Goal: Task Accomplishment & Management: Complete application form

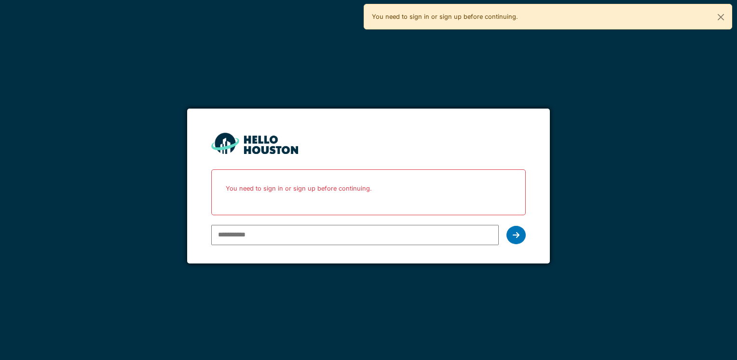
type input "**********"
click at [697, 308] on div "**********" at bounding box center [368, 180] width 737 height 360
click at [518, 232] on icon at bounding box center [516, 235] width 7 height 8
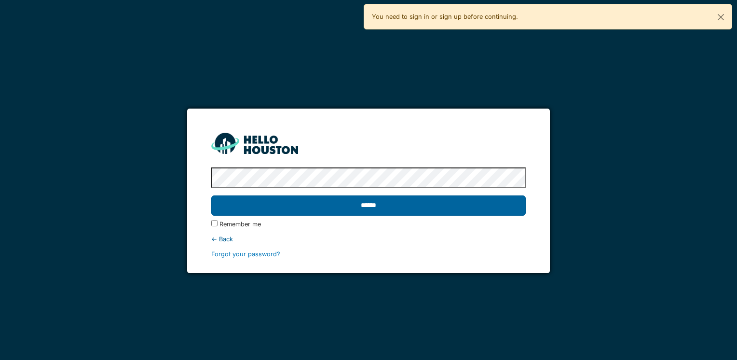
click at [393, 209] on input "******" at bounding box center [368, 205] width 314 height 20
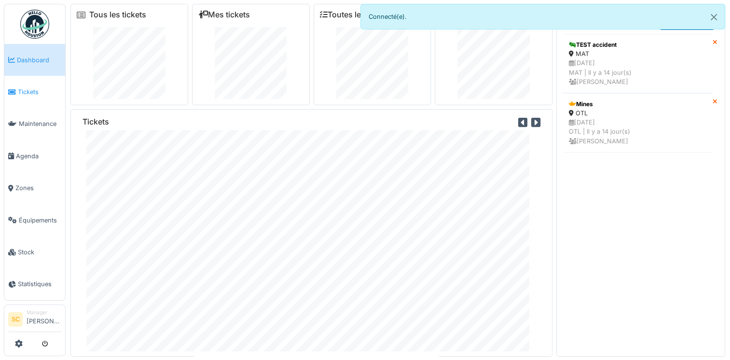
click at [20, 92] on span "Tickets" at bounding box center [39, 91] width 43 height 9
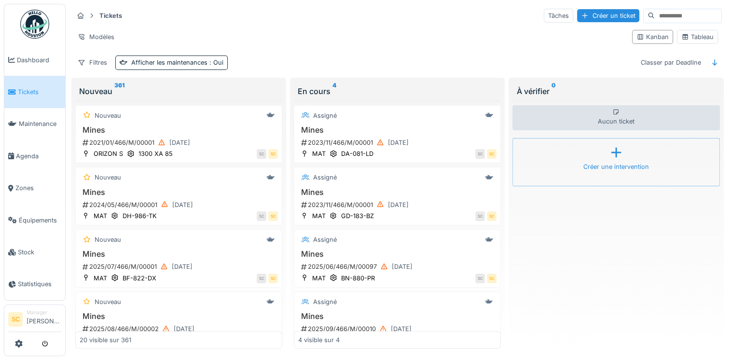
click at [616, 163] on div "Créer une intervention" at bounding box center [616, 166] width 66 height 9
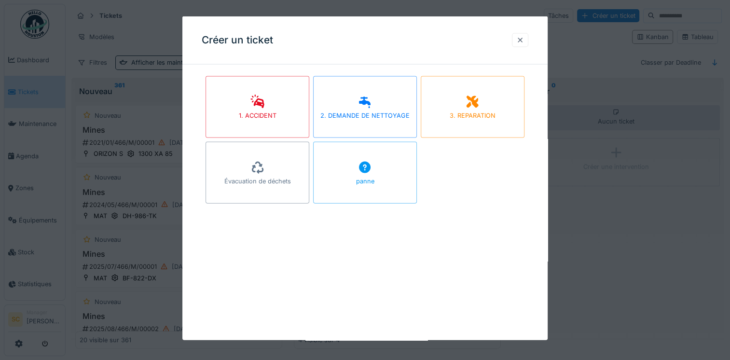
click at [524, 40] on div at bounding box center [520, 39] width 8 height 9
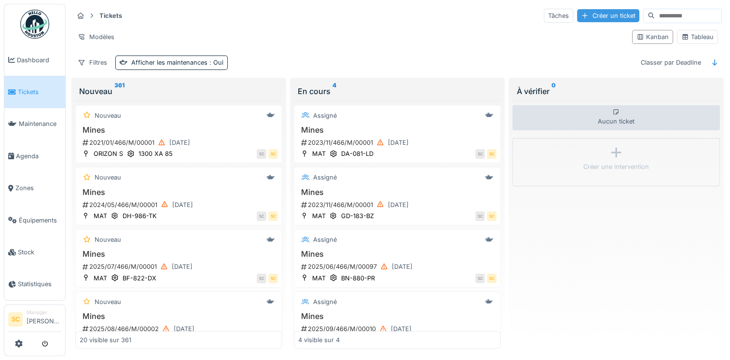
click at [577, 15] on div "Créer un ticket" at bounding box center [608, 15] width 62 height 13
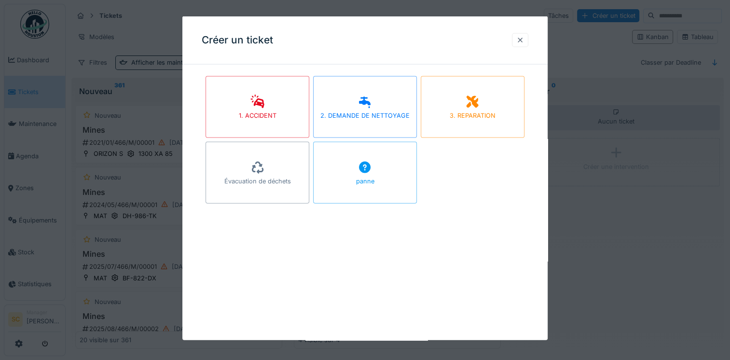
click at [523, 42] on div at bounding box center [520, 39] width 8 height 9
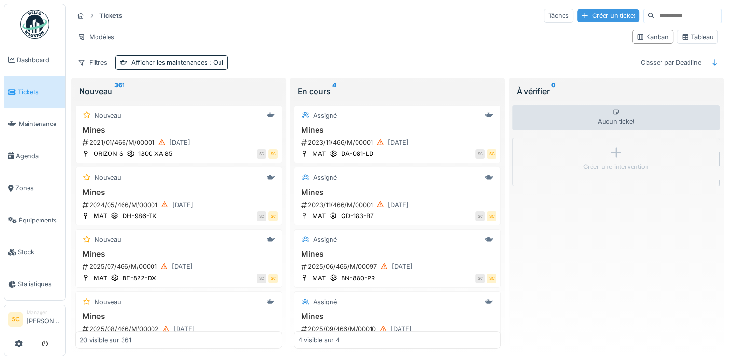
click at [582, 17] on div "Créer un ticket" at bounding box center [608, 15] width 62 height 13
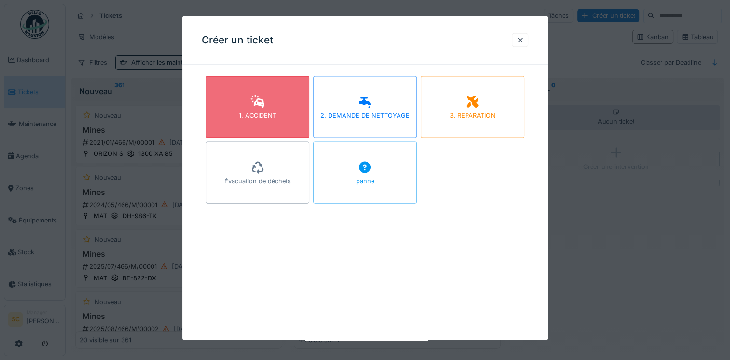
click at [295, 108] on div "1. ACCIDENT" at bounding box center [257, 107] width 104 height 62
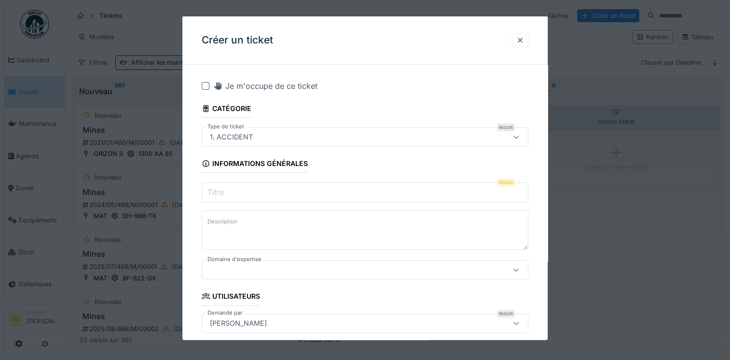
click at [309, 194] on input "Titre" at bounding box center [365, 192] width 326 height 20
click at [510, 273] on div at bounding box center [515, 269] width 23 height 18
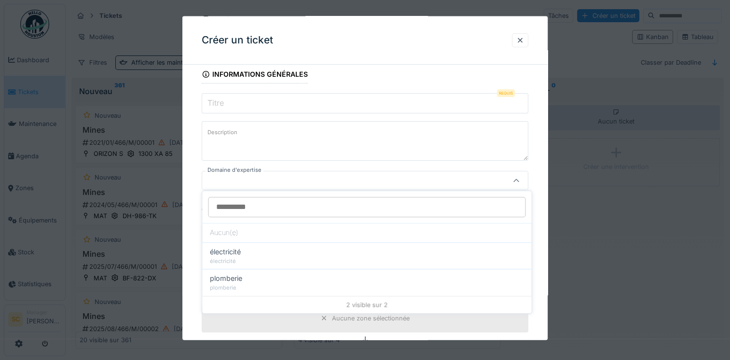
scroll to position [91, 0]
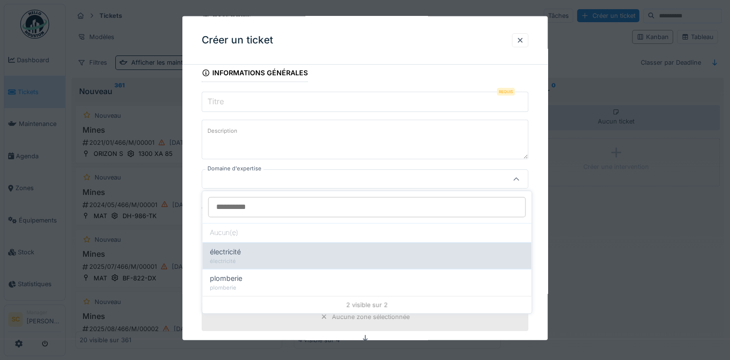
click at [289, 258] on div "électricité" at bounding box center [366, 261] width 313 height 8
type input "****"
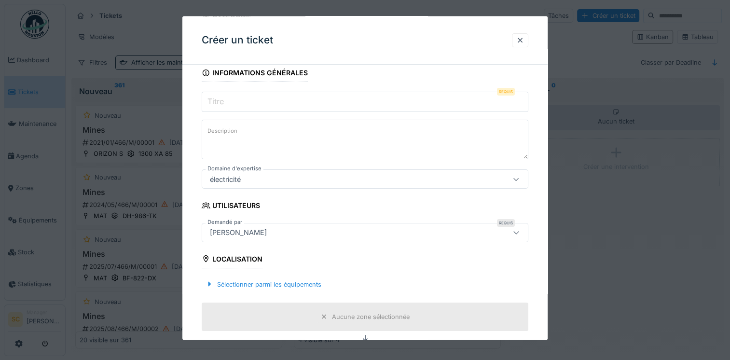
click at [266, 132] on textarea "Description" at bounding box center [365, 140] width 326 height 40
click at [260, 102] on input "Titre" at bounding box center [365, 102] width 326 height 20
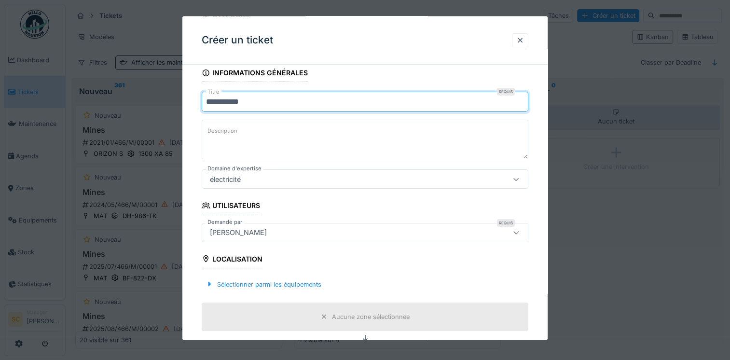
type input "**********"
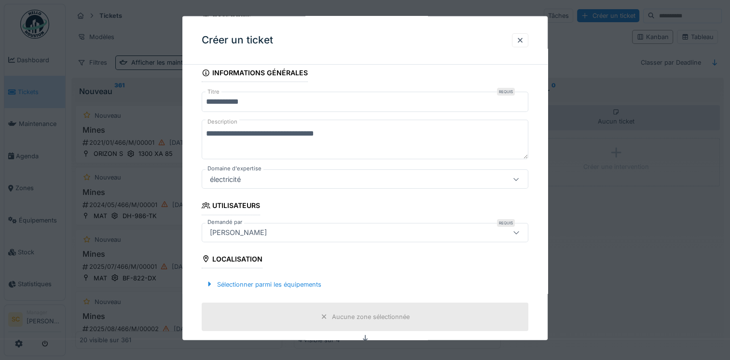
scroll to position [8, 0]
type textarea "**********"
click at [344, 259] on fieldset "**********" at bounding box center [365, 324] width 326 height 685
click at [327, 315] on icon at bounding box center [324, 316] width 8 height 6
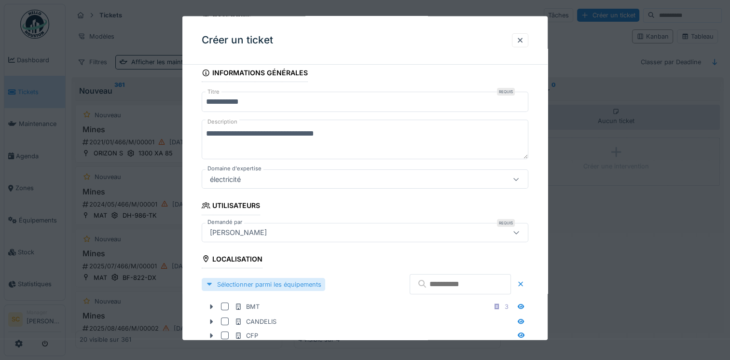
click at [207, 283] on div at bounding box center [209, 283] width 8 height 9
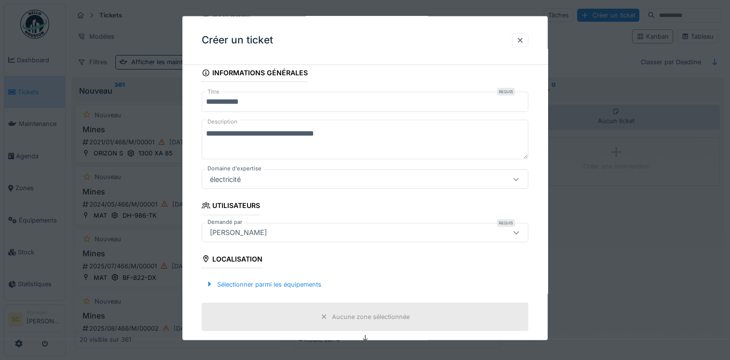
click at [366, 338] on icon at bounding box center [365, 338] width 5 height 6
click at [366, 335] on icon at bounding box center [365, 338] width 8 height 6
click at [524, 38] on div at bounding box center [520, 39] width 8 height 9
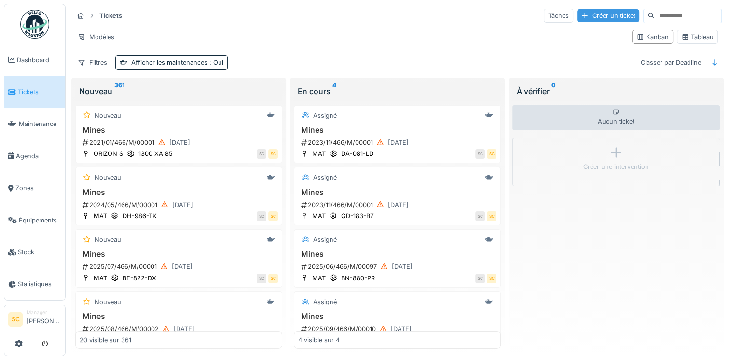
click at [577, 14] on div "Créer un ticket" at bounding box center [608, 15] width 62 height 13
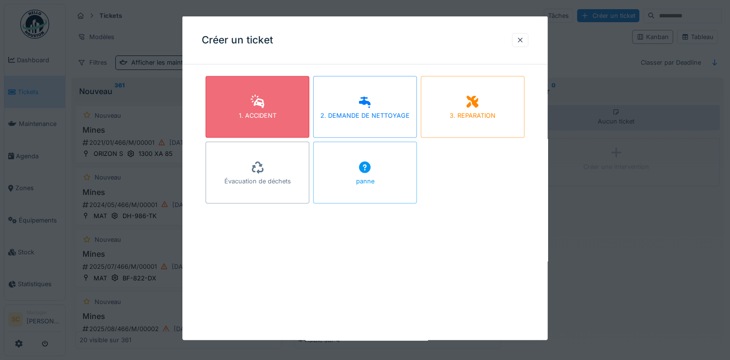
click at [301, 102] on div "1. ACCIDENT" at bounding box center [257, 107] width 104 height 62
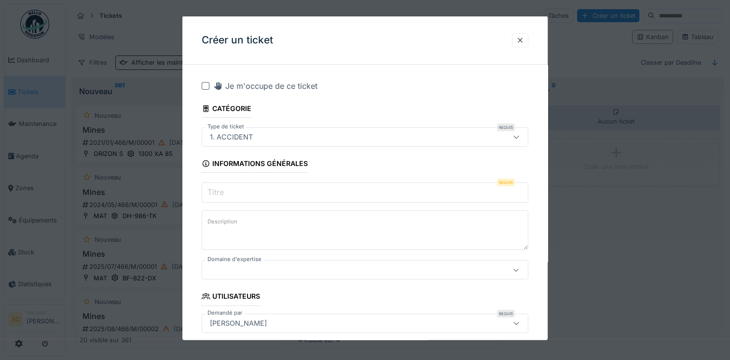
click at [301, 192] on input "Titre" at bounding box center [365, 192] width 326 height 20
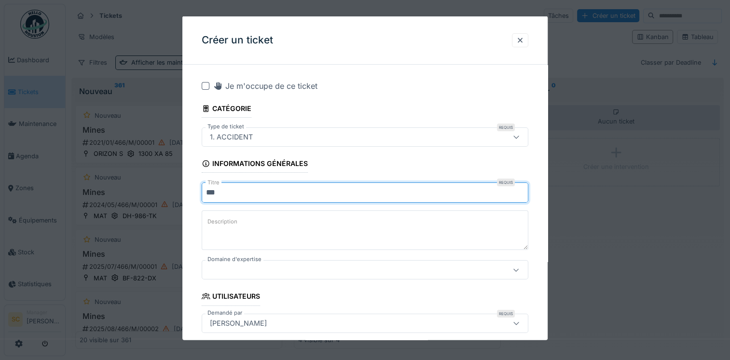
type input "***"
click at [303, 231] on textarea "Description" at bounding box center [365, 230] width 326 height 40
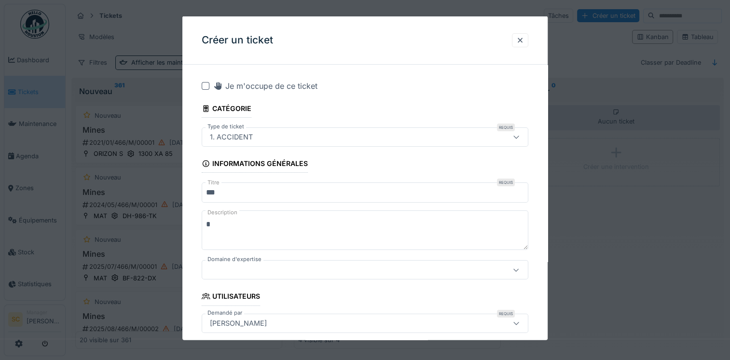
type textarea "*"
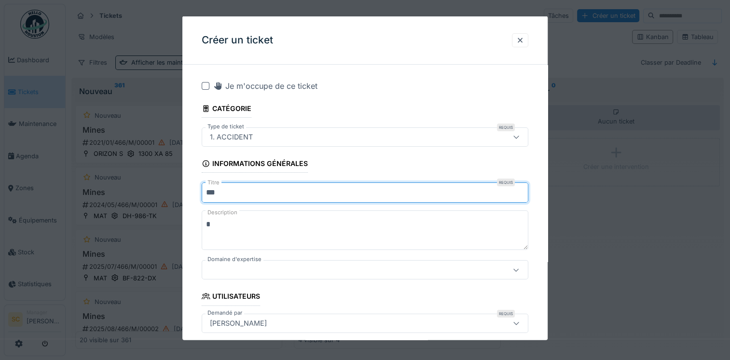
drag, startPoint x: 227, startPoint y: 190, endPoint x: 145, endPoint y: 180, distance: 82.5
click at [145, 180] on div "**********" at bounding box center [398, 180] width 664 height 360
type input "****"
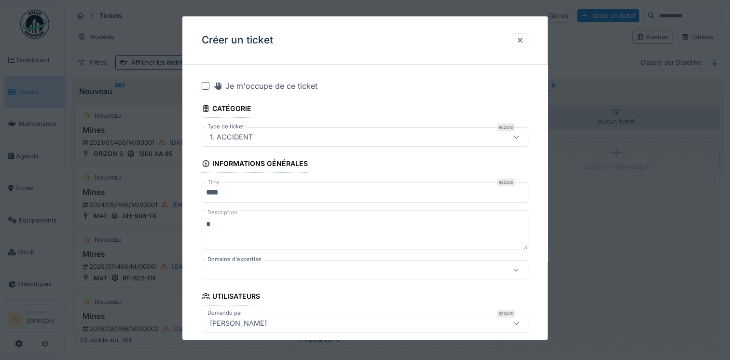
click at [245, 234] on textarea "*" at bounding box center [365, 230] width 326 height 40
click at [241, 265] on div at bounding box center [345, 269] width 278 height 11
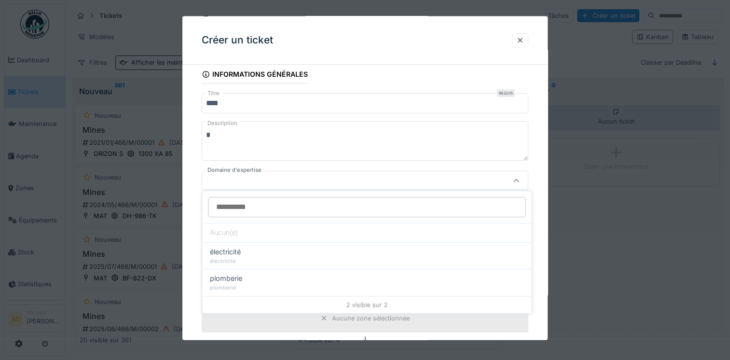
scroll to position [91, 0]
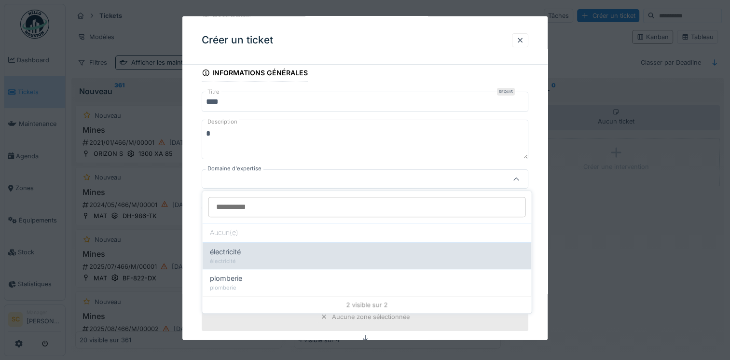
click at [242, 257] on div "électricité" at bounding box center [366, 261] width 313 height 8
type input "****"
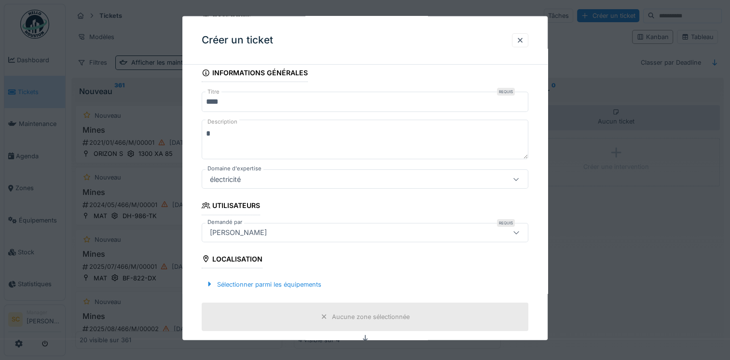
scroll to position [8, 0]
click at [324, 315] on icon at bounding box center [324, 316] width 8 height 6
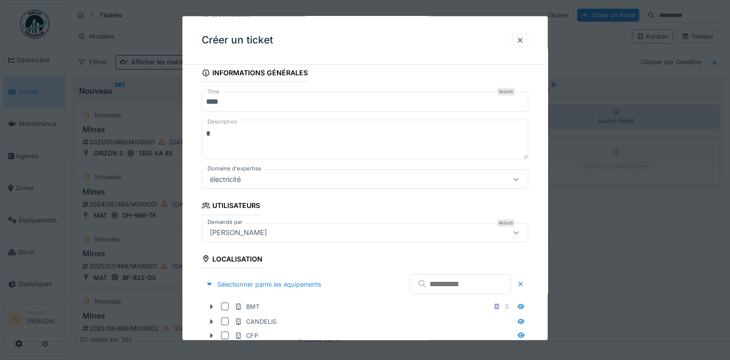
click at [524, 286] on div at bounding box center [520, 283] width 8 height 9
click at [522, 283] on div at bounding box center [520, 283] width 8 height 9
click at [213, 283] on div "Sélectionner parmi les équipements" at bounding box center [263, 283] width 123 height 13
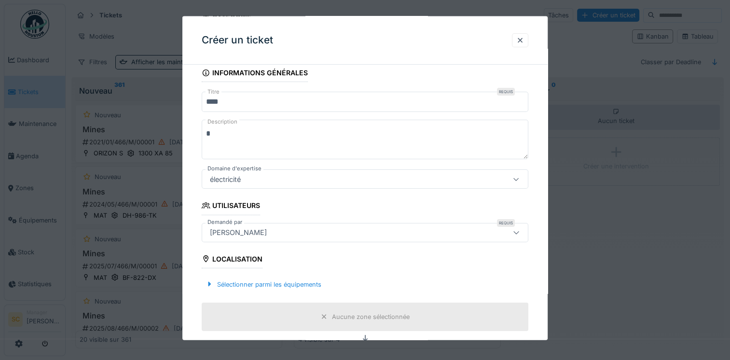
click at [367, 337] on icon at bounding box center [365, 338] width 8 height 6
click at [365, 339] on icon at bounding box center [365, 338] width 8 height 6
click at [365, 337] on icon at bounding box center [365, 338] width 8 height 6
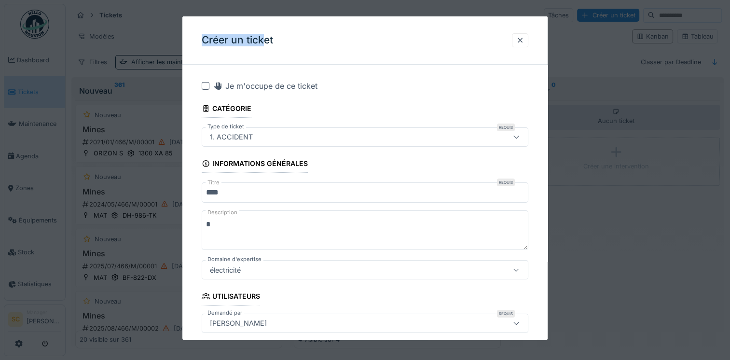
drag, startPoint x: 264, startPoint y: 31, endPoint x: 204, endPoint y: 1, distance: 67.5
click at [204, 1] on div "**********" at bounding box center [398, 180] width 664 height 360
drag, startPoint x: 204, startPoint y: 1, endPoint x: 368, endPoint y: 162, distance: 230.2
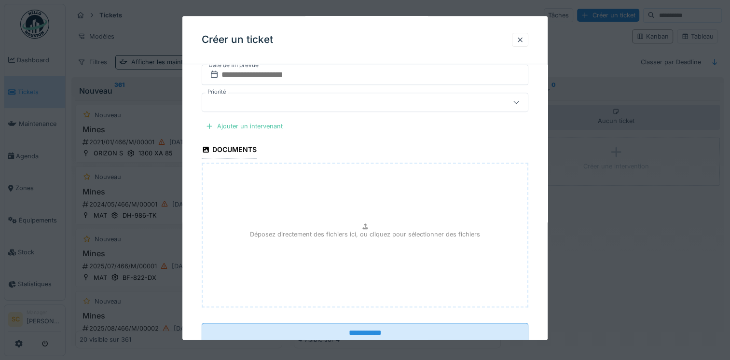
scroll to position [434, 0]
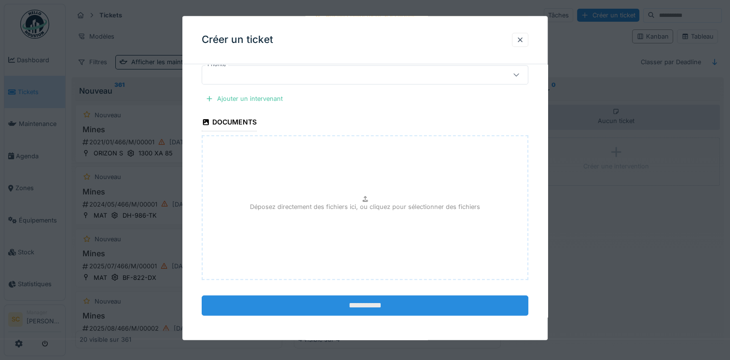
click at [359, 302] on input "**********" at bounding box center [365, 306] width 326 height 20
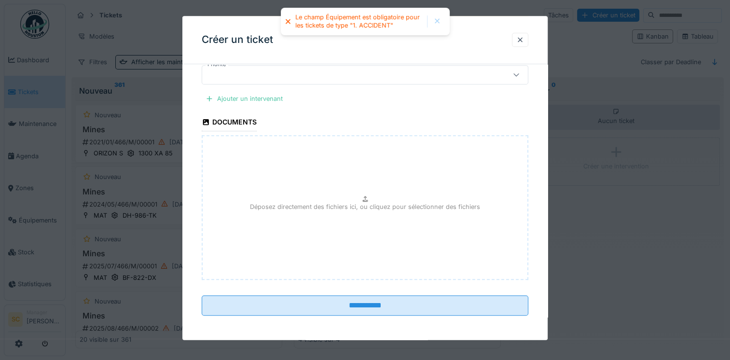
scroll to position [0, 0]
click at [552, 64] on div at bounding box center [365, 180] width 730 height 360
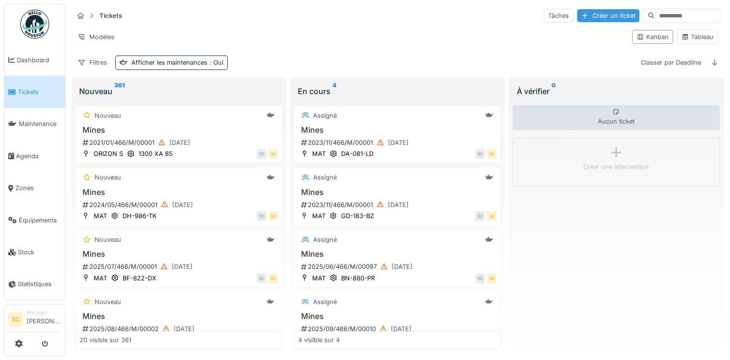
click at [588, 15] on div "Créer un ticket" at bounding box center [608, 15] width 62 height 13
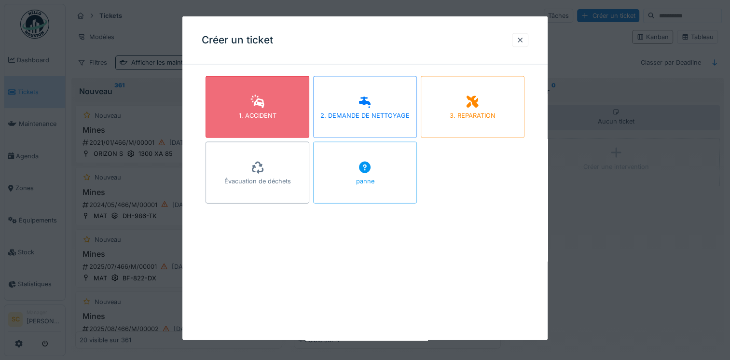
click at [266, 110] on div "1. ACCIDENT" at bounding box center [257, 107] width 104 height 62
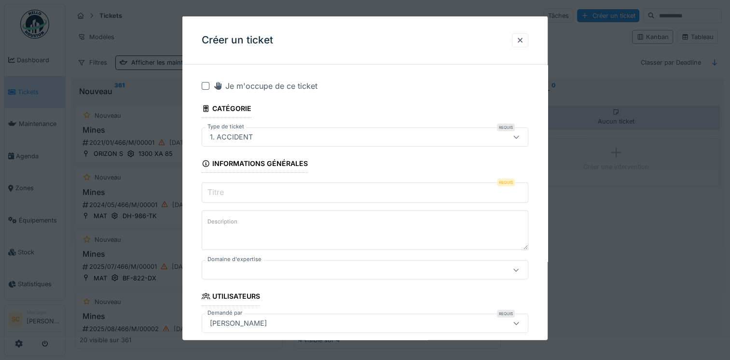
click at [320, 195] on input "Titre" at bounding box center [365, 192] width 326 height 20
type input "*"
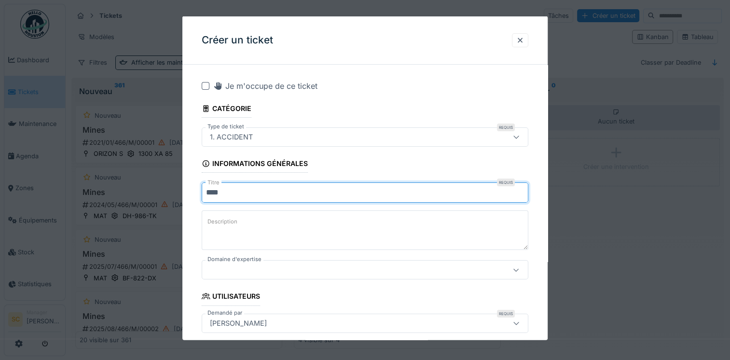
type input "****"
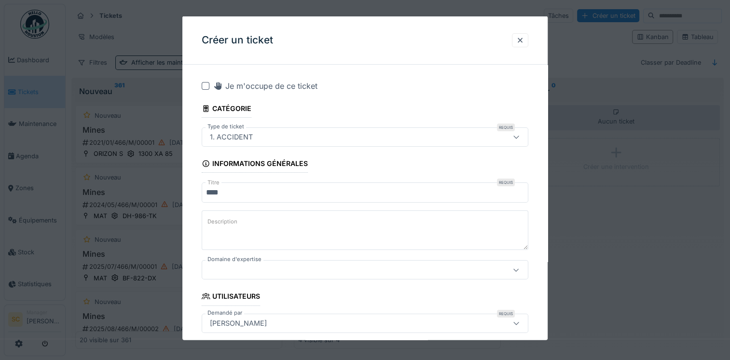
click at [324, 217] on textarea "Description" at bounding box center [365, 230] width 326 height 40
type textarea "****"
click at [231, 266] on div at bounding box center [345, 269] width 278 height 11
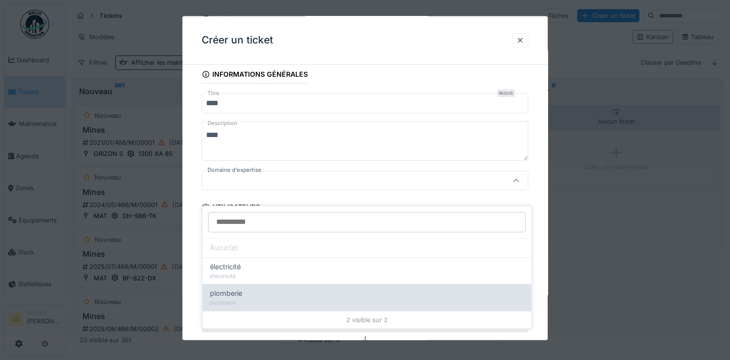
scroll to position [91, 0]
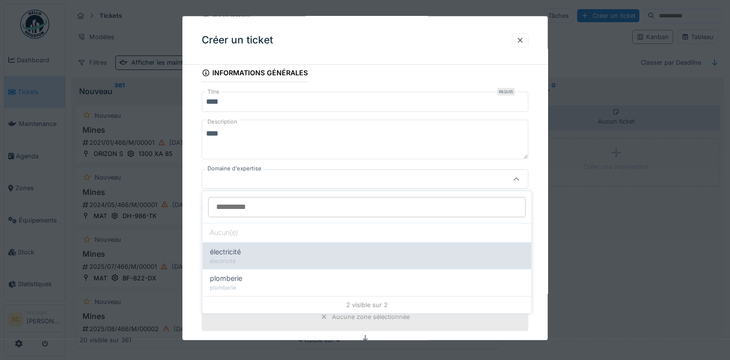
click at [239, 255] on span "électricité" at bounding box center [225, 251] width 31 height 11
type input "****"
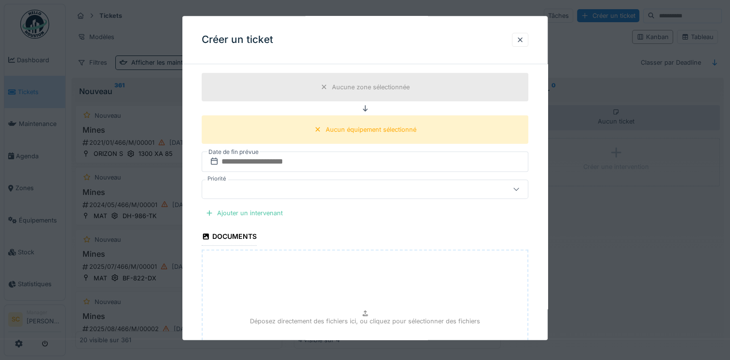
scroll to position [322, 0]
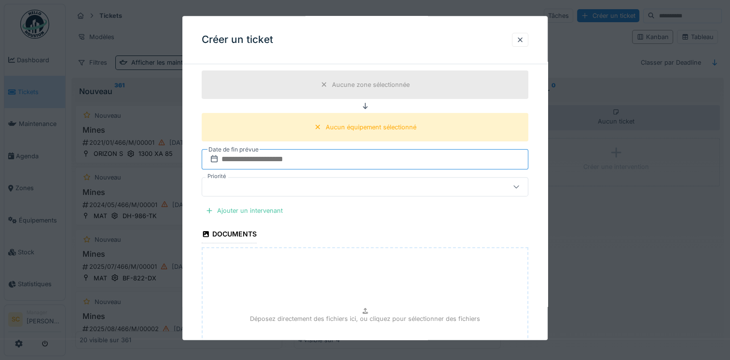
click at [308, 155] on input "text" at bounding box center [365, 159] width 326 height 20
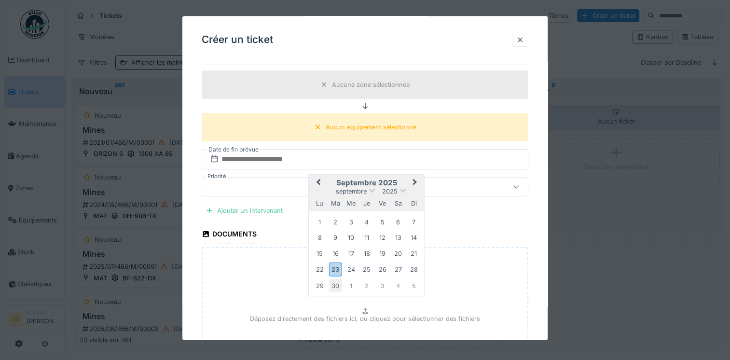
click at [337, 283] on div "30" at bounding box center [335, 285] width 13 height 13
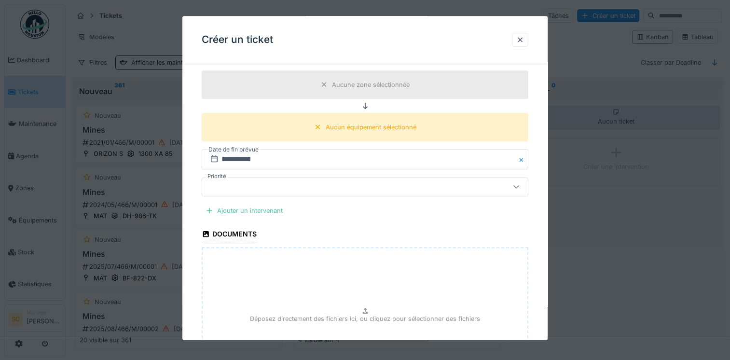
click at [260, 182] on div at bounding box center [345, 187] width 278 height 11
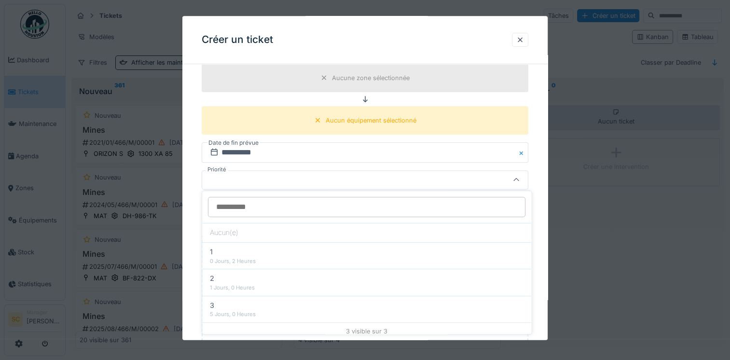
click at [260, 182] on div at bounding box center [345, 180] width 278 height 11
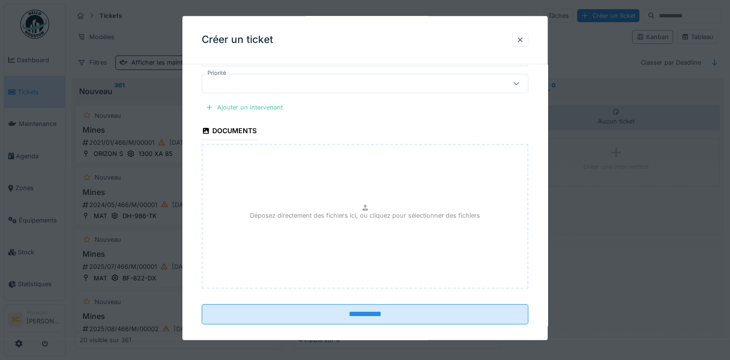
scroll to position [434, 0]
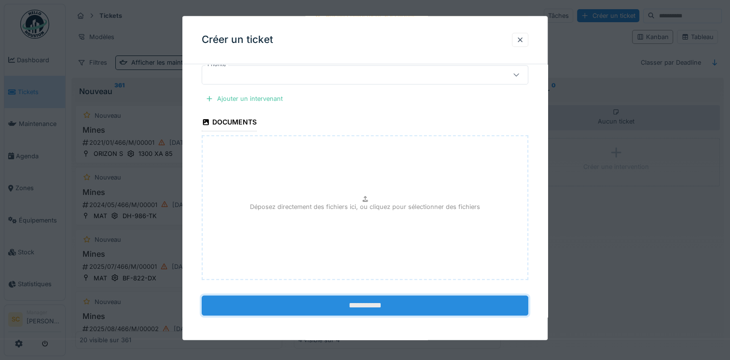
click at [352, 304] on input "**********" at bounding box center [365, 306] width 326 height 20
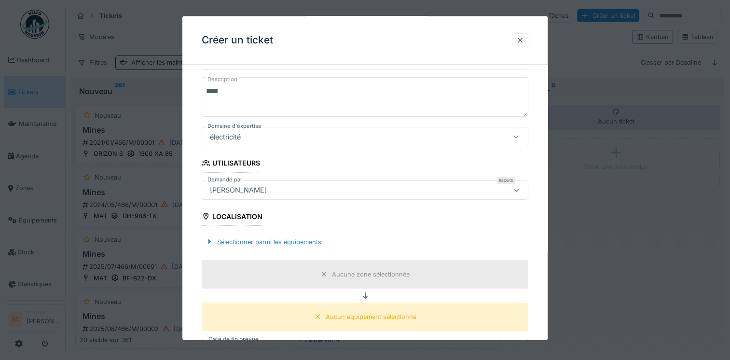
scroll to position [135, 0]
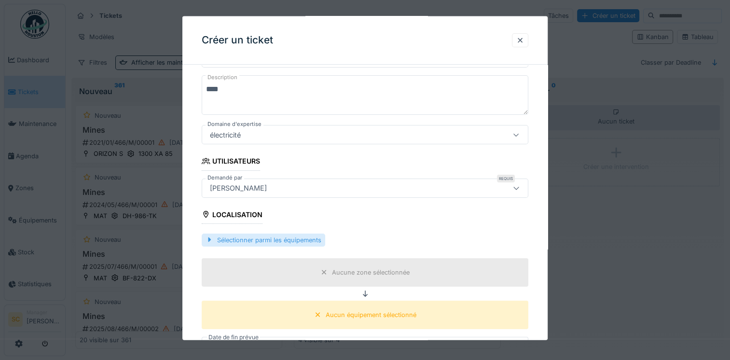
click at [263, 233] on div "Sélectionner parmi les équipements" at bounding box center [263, 239] width 123 height 13
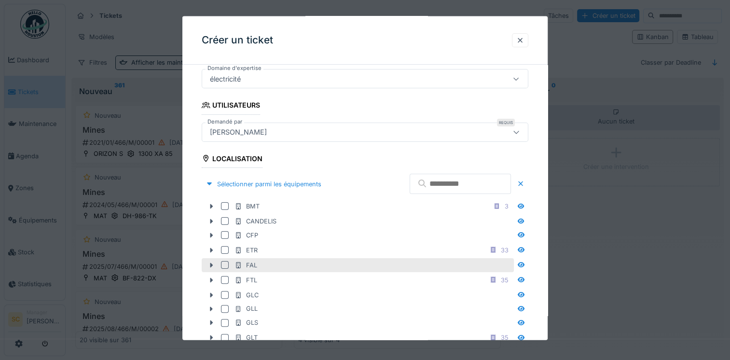
scroll to position [193, 0]
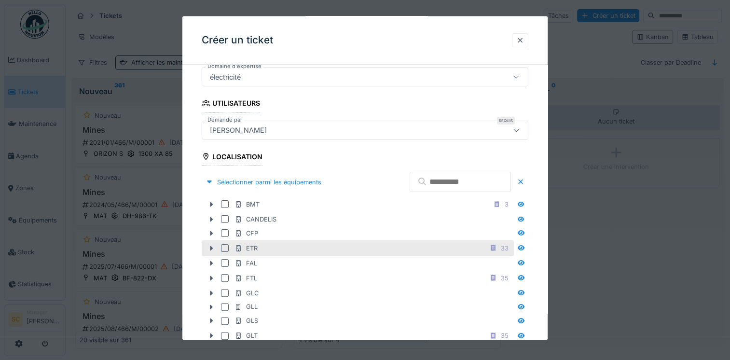
click at [224, 242] on div "ETR 33" at bounding box center [358, 248] width 312 height 16
click at [226, 248] on div at bounding box center [225, 248] width 8 height 8
click at [211, 249] on icon at bounding box center [211, 247] width 8 height 6
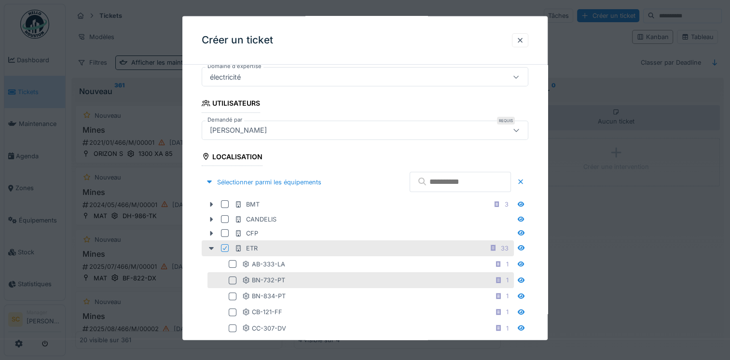
click at [234, 279] on div at bounding box center [233, 280] width 8 height 8
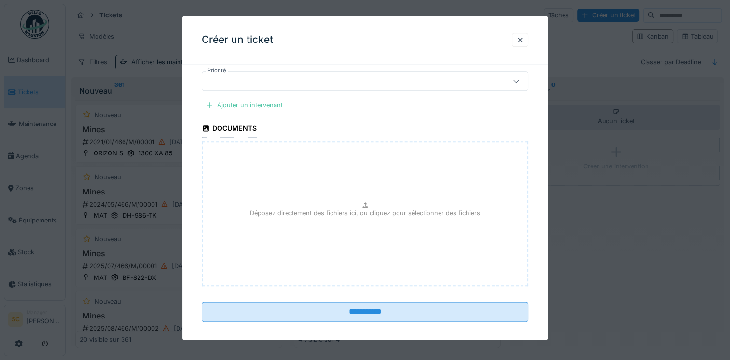
scroll to position [1095, 0]
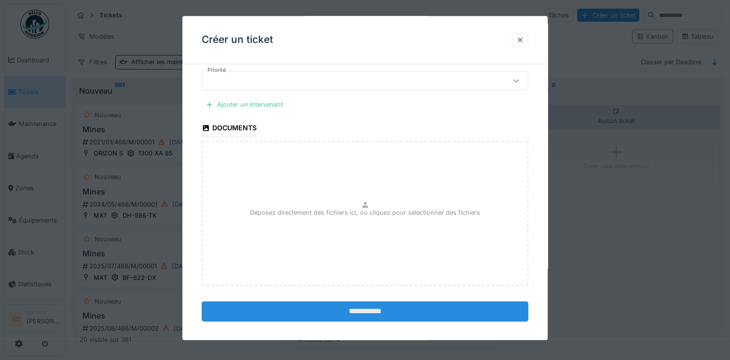
click at [366, 308] on input "**********" at bounding box center [365, 311] width 326 height 20
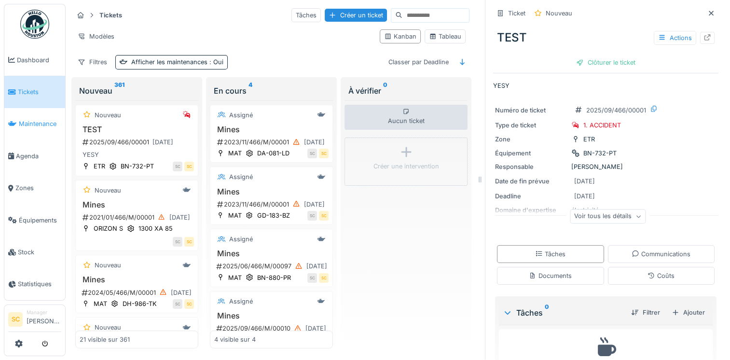
click at [44, 122] on span "Maintenance" at bounding box center [40, 123] width 42 height 9
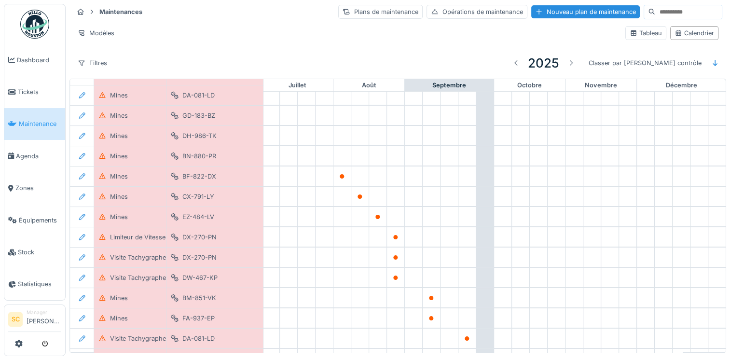
scroll to position [0, 505]
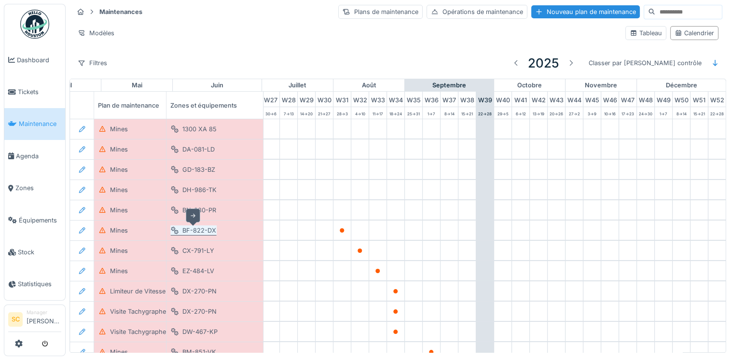
click at [206, 231] on div "BF-822-DX" at bounding box center [199, 230] width 34 height 9
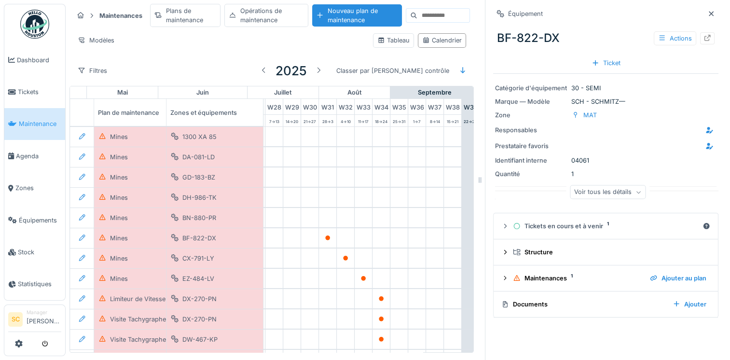
scroll to position [7, 0]
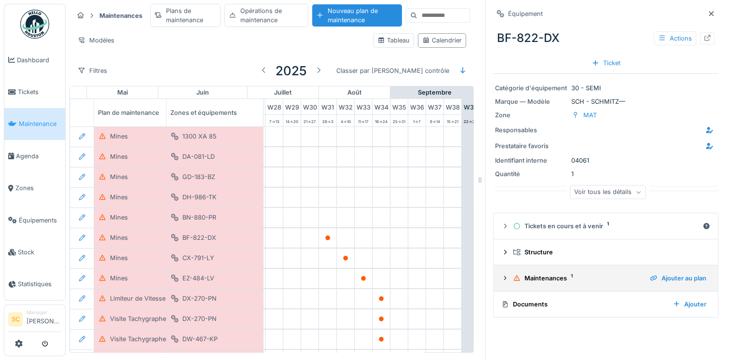
click at [501, 275] on icon at bounding box center [505, 278] width 8 height 6
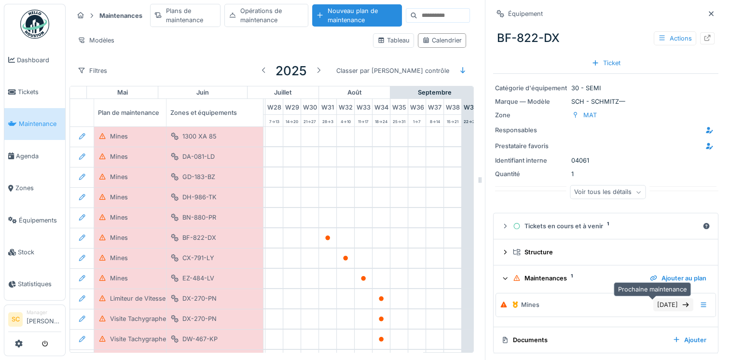
click at [681, 301] on icon at bounding box center [685, 304] width 8 height 6
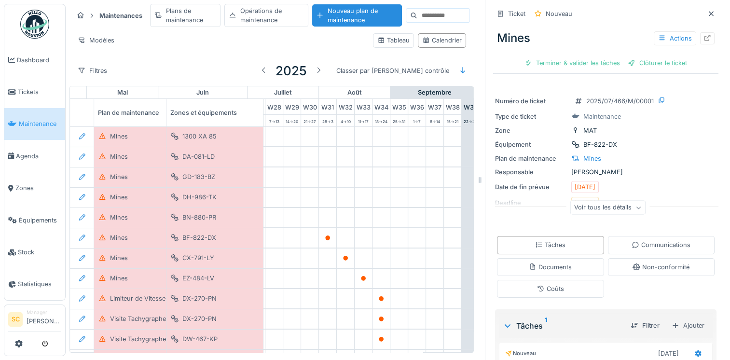
click at [622, 202] on div "Voir tous les détails" at bounding box center [607, 208] width 76 height 14
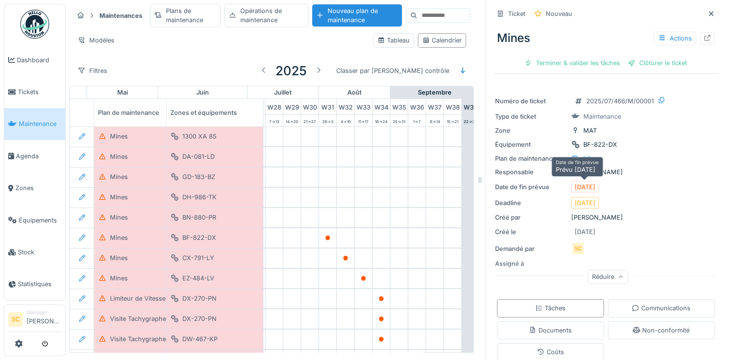
click at [576, 182] on div "29/07/2025" at bounding box center [584, 186] width 21 height 9
click at [568, 57] on div "Terminer & valider les tâches" at bounding box center [571, 62] width 103 height 13
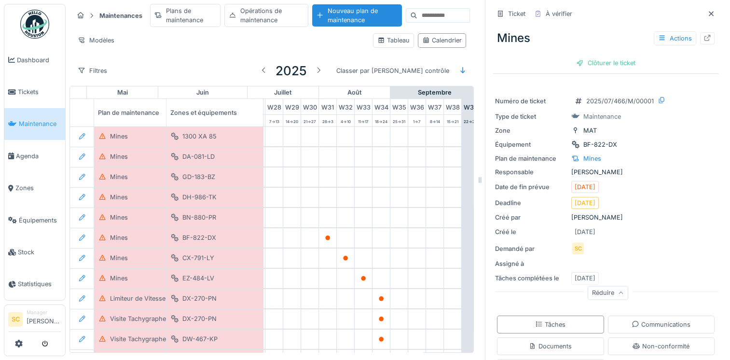
click at [592, 279] on div "Réduire" at bounding box center [607, 294] width 225 height 31
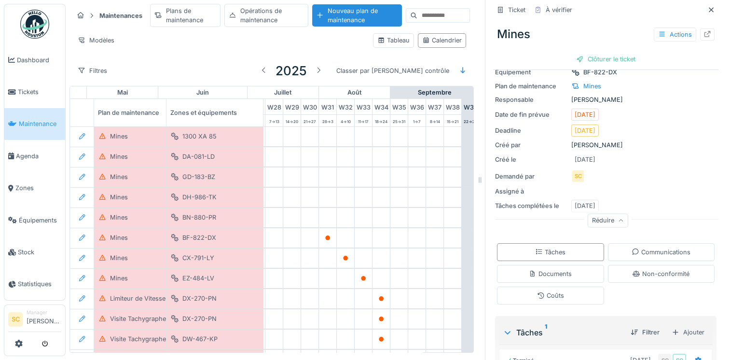
scroll to position [147, 0]
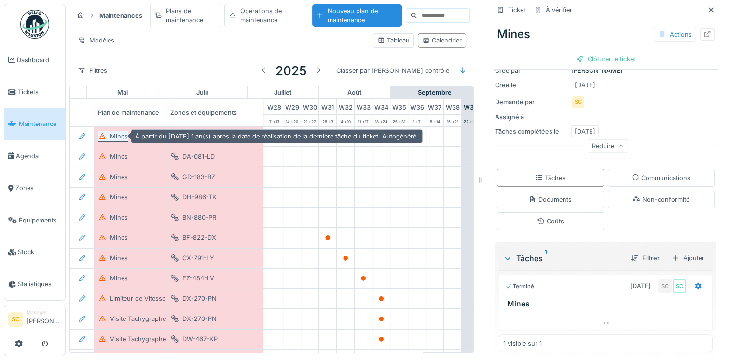
click at [108, 131] on div "Mines" at bounding box center [113, 136] width 30 height 10
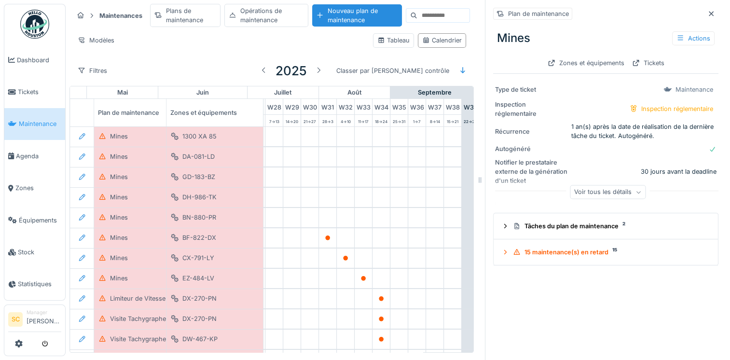
click at [600, 187] on div "Voir tous les détails" at bounding box center [607, 192] width 76 height 14
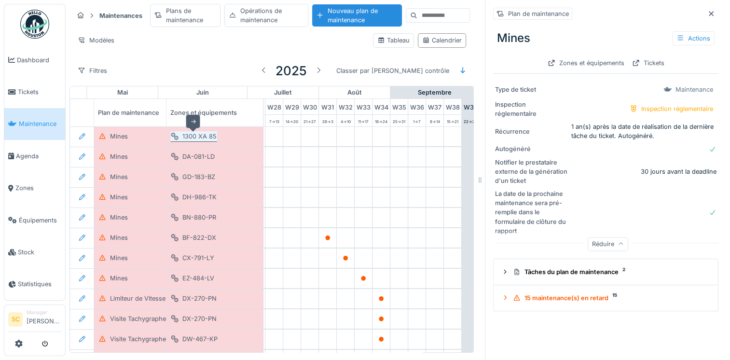
click at [206, 132] on div "1300 XA 85" at bounding box center [199, 136] width 34 height 9
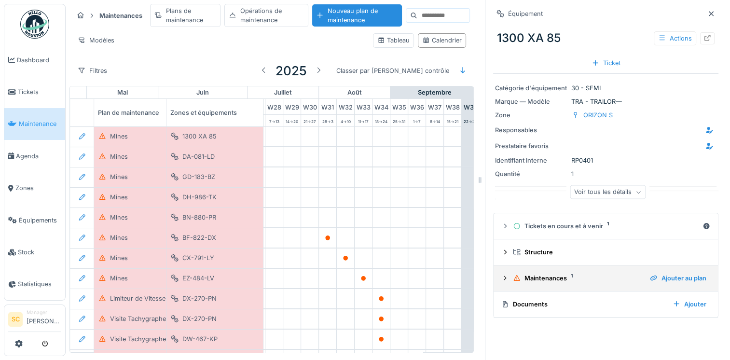
click at [556, 273] on div "Maintenances 1" at bounding box center [577, 277] width 129 height 9
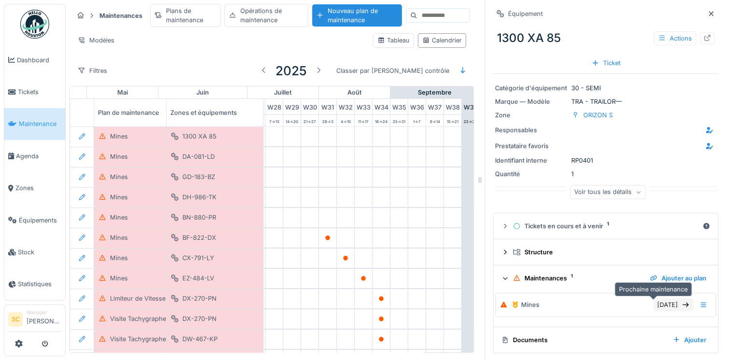
click at [681, 301] on icon at bounding box center [685, 304] width 8 height 6
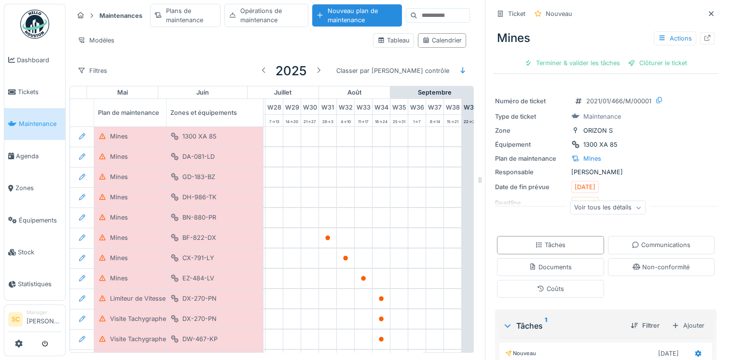
click at [635, 205] on icon at bounding box center [638, 207] width 6 height 5
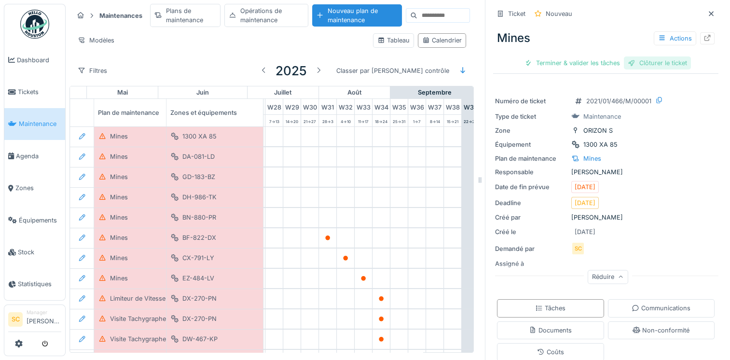
click at [649, 60] on div "Clôturer le ticket" at bounding box center [656, 62] width 67 height 13
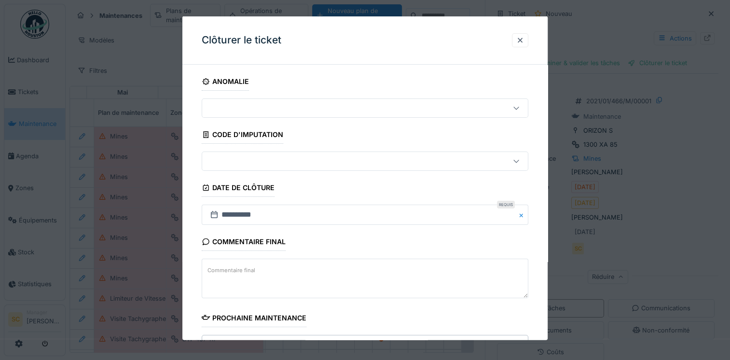
click at [262, 108] on div at bounding box center [345, 108] width 278 height 11
click at [258, 112] on div at bounding box center [345, 108] width 278 height 11
click at [491, 339] on div "Répétition de la maintenance Périodicité : 1 an(s) après la date de réalisation…" at bounding box center [370, 358] width 305 height 38
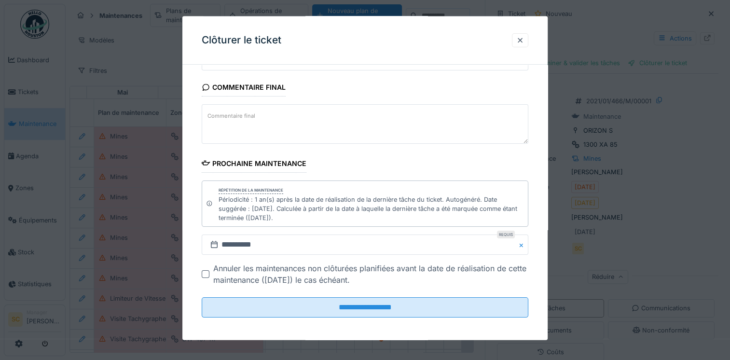
scroll to position [157, 0]
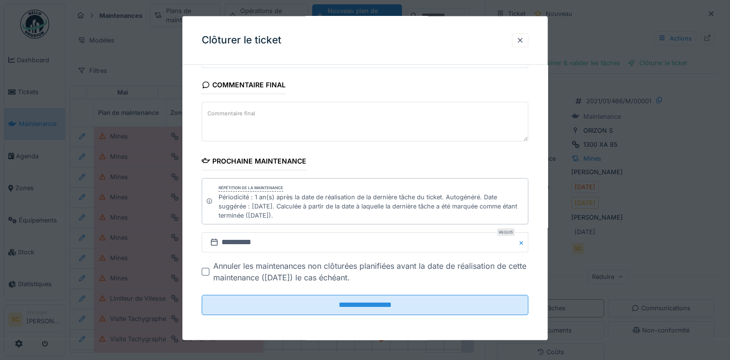
click at [205, 268] on div at bounding box center [206, 272] width 8 height 8
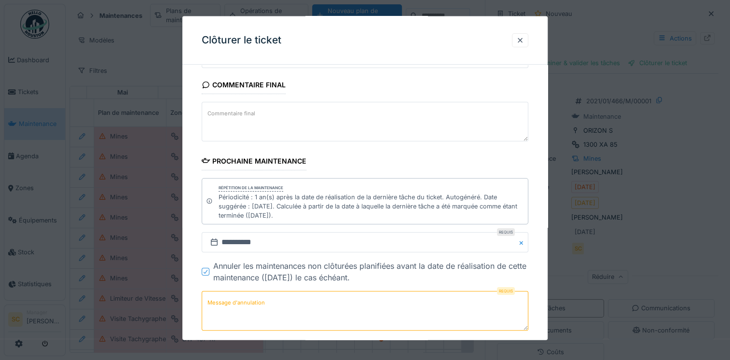
click at [283, 311] on textarea "Message d'annulation" at bounding box center [365, 311] width 326 height 40
click at [206, 271] on icon at bounding box center [206, 271] width 6 height 5
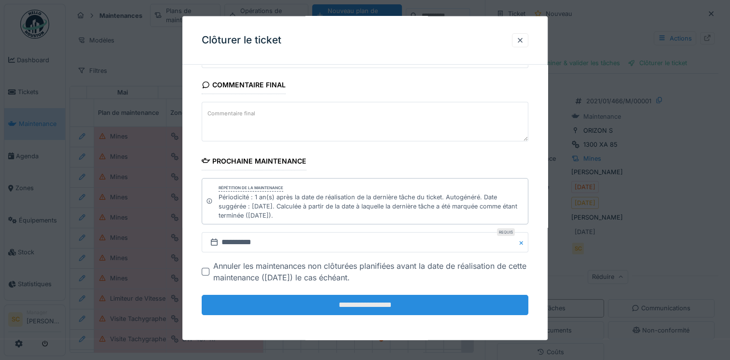
click at [330, 307] on input "**********" at bounding box center [365, 305] width 326 height 20
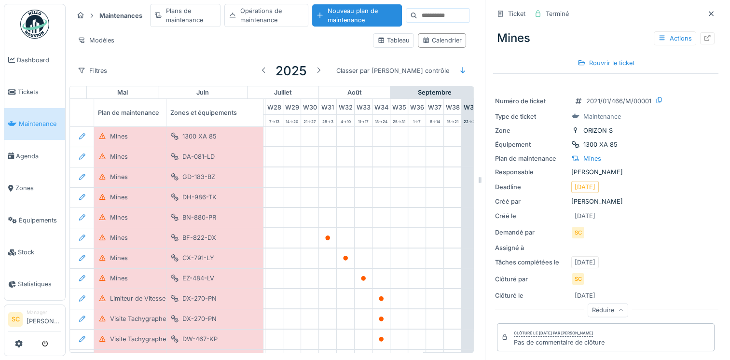
scroll to position [0, 0]
click at [261, 11] on div "Opérations de maintenance" at bounding box center [266, 15] width 84 height 23
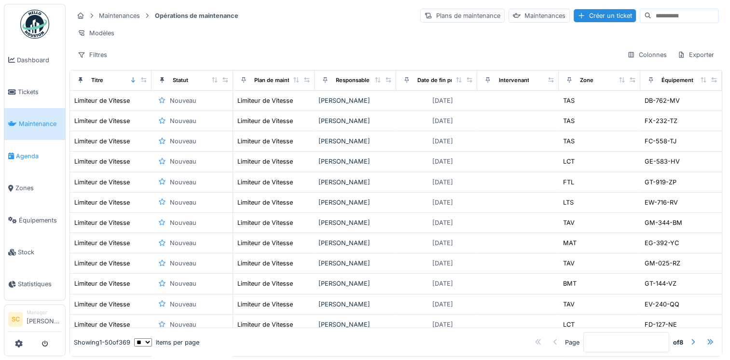
click at [27, 155] on span "Agenda" at bounding box center [38, 155] width 45 height 9
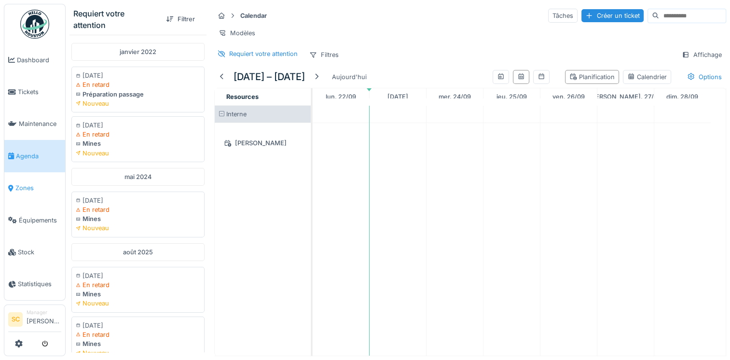
click at [27, 183] on span "Zones" at bounding box center [38, 187] width 46 height 9
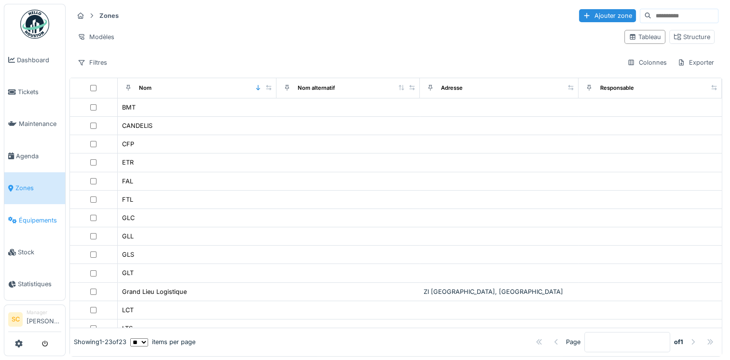
click at [38, 216] on span "Équipements" at bounding box center [40, 220] width 42 height 9
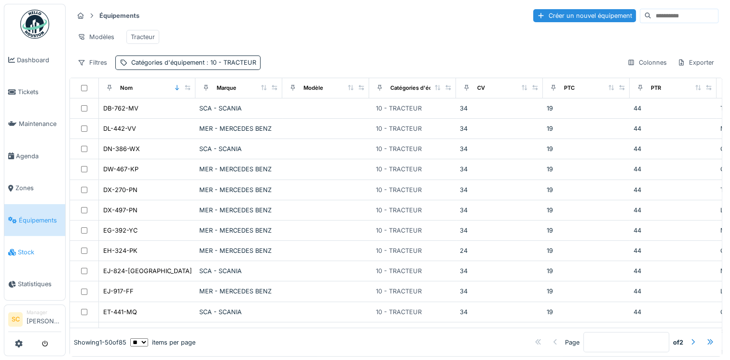
click at [33, 258] on link "Stock" at bounding box center [34, 252] width 61 height 32
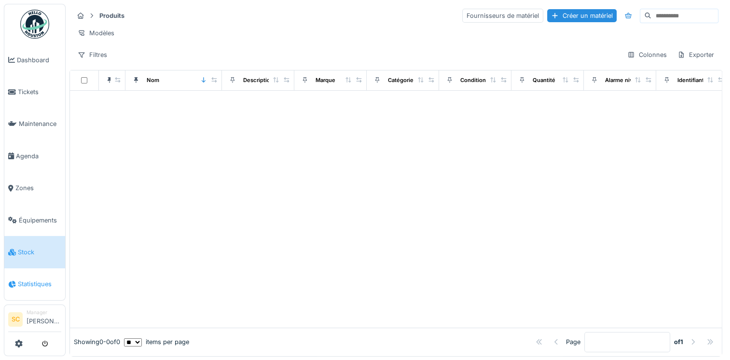
click at [38, 280] on span "Statistiques" at bounding box center [39, 283] width 43 height 9
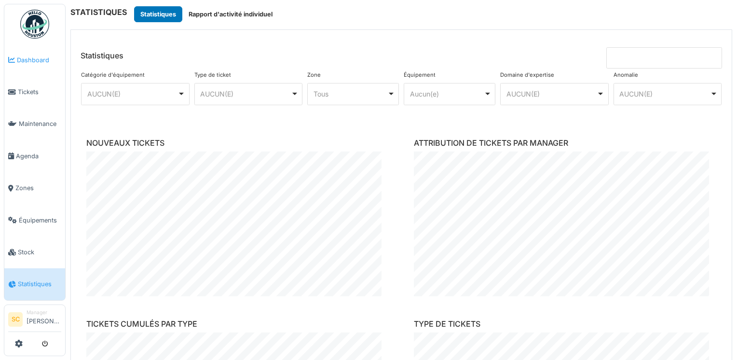
click at [31, 63] on span "Dashboard" at bounding box center [39, 59] width 44 height 9
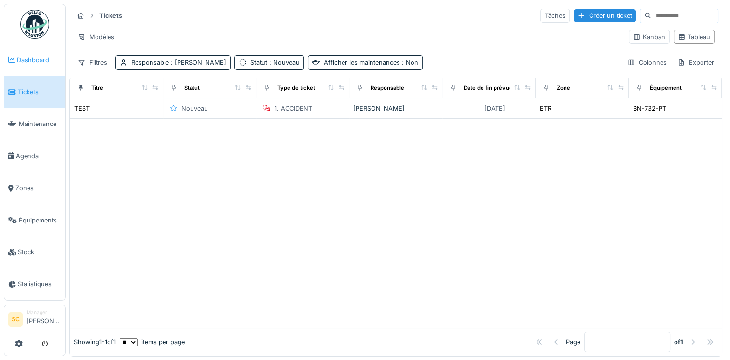
click at [31, 59] on span "Dashboard" at bounding box center [39, 59] width 44 height 9
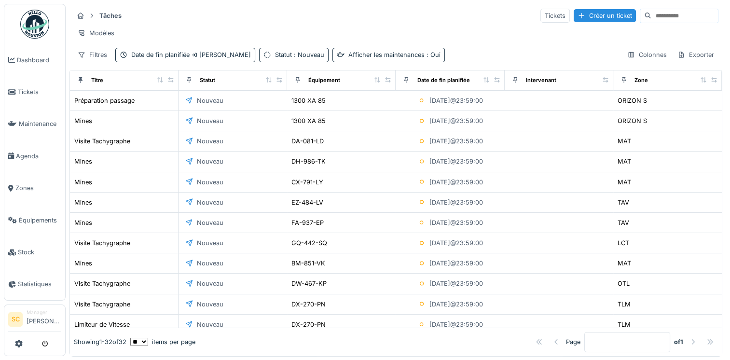
click at [31, 31] on img at bounding box center [34, 24] width 29 height 29
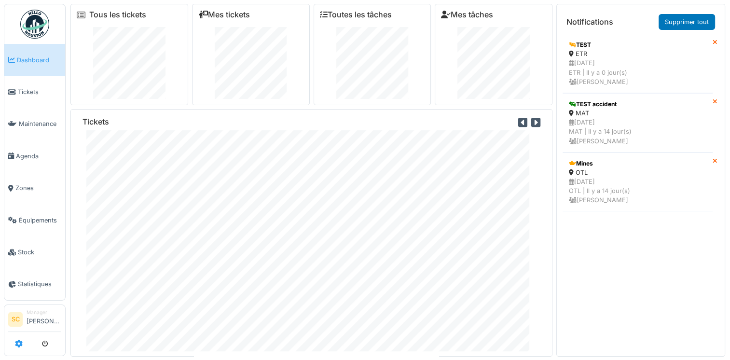
click at [16, 344] on icon at bounding box center [19, 343] width 8 height 8
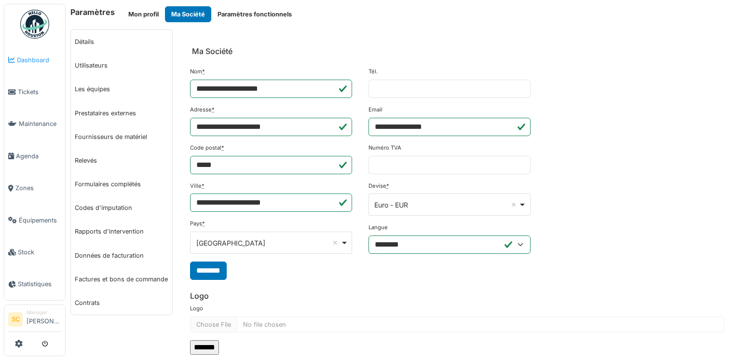
click at [35, 59] on span "Dashboard" at bounding box center [39, 59] width 44 height 9
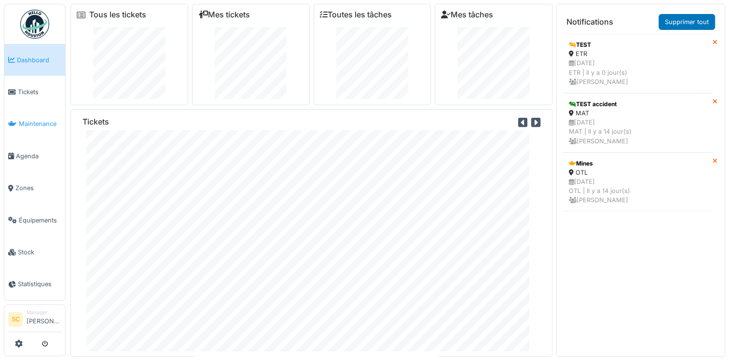
click at [30, 127] on link "Maintenance" at bounding box center [34, 124] width 61 height 32
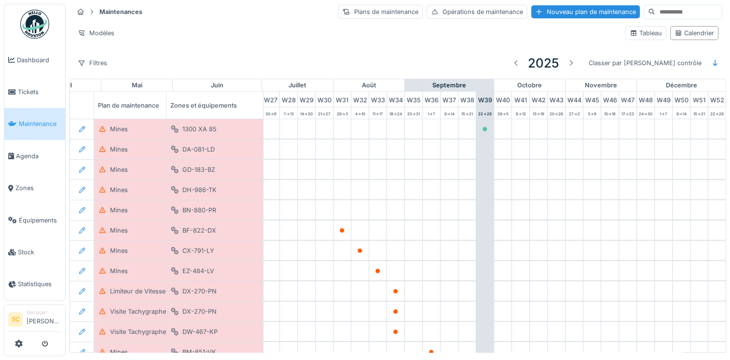
scroll to position [0, 505]
click at [346, 9] on div "Plans de maintenance" at bounding box center [380, 12] width 84 height 14
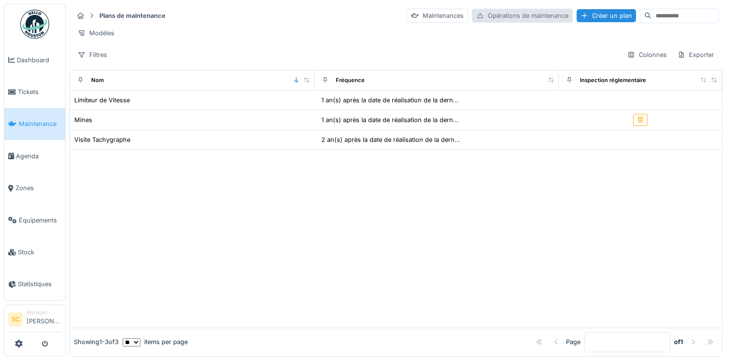
click at [472, 15] on div "Opérations de maintenance" at bounding box center [522, 16] width 101 height 14
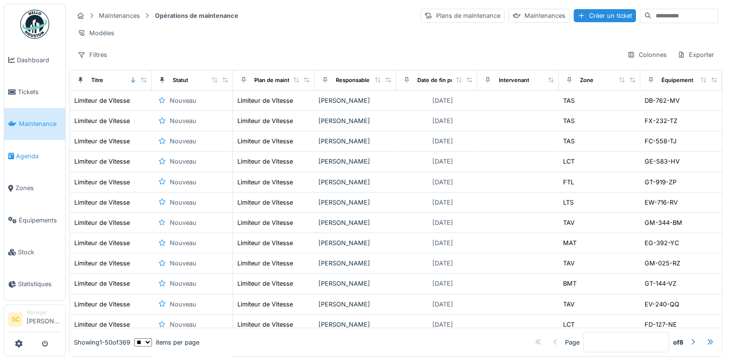
click at [39, 155] on span "Agenda" at bounding box center [38, 155] width 45 height 9
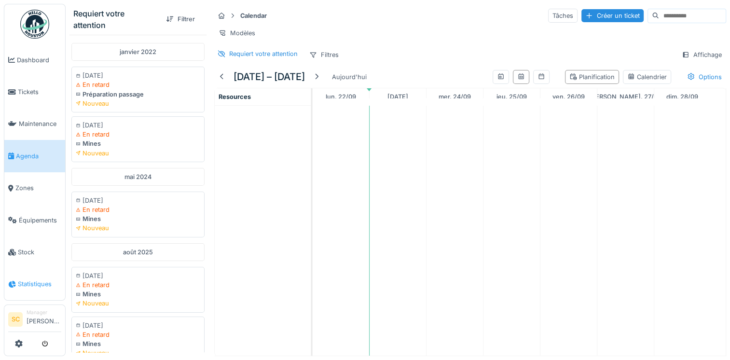
click at [36, 279] on span "Statistiques" at bounding box center [39, 283] width 43 height 9
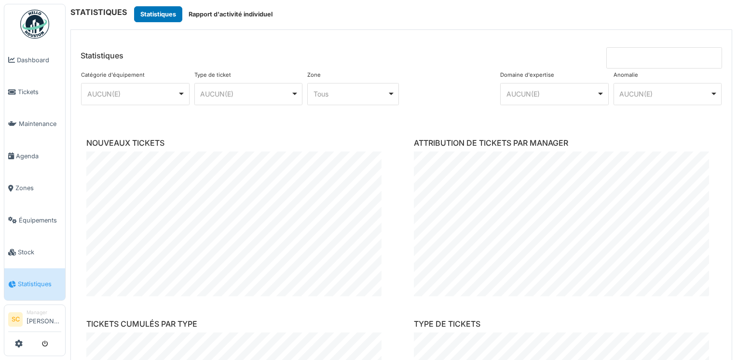
click at [32, 315] on li "Manager Samuel Clemot" at bounding box center [44, 319] width 35 height 21
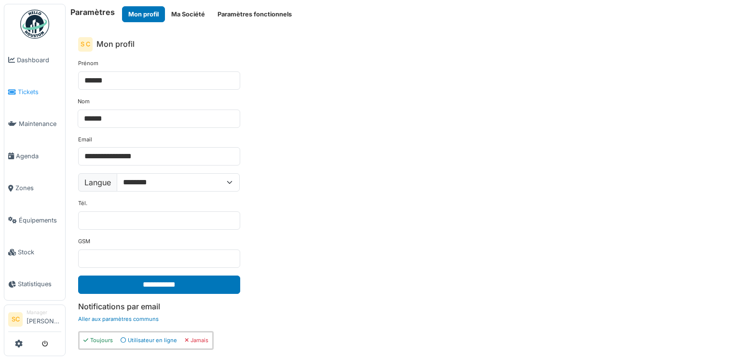
click at [29, 90] on span "Tickets" at bounding box center [39, 91] width 43 height 9
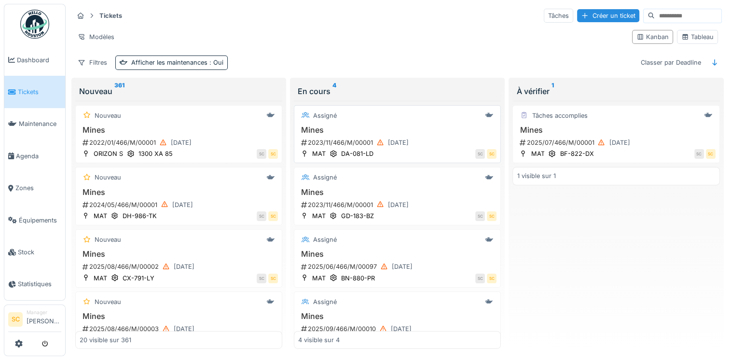
click at [322, 127] on h3 "Mines" at bounding box center [397, 129] width 198 height 9
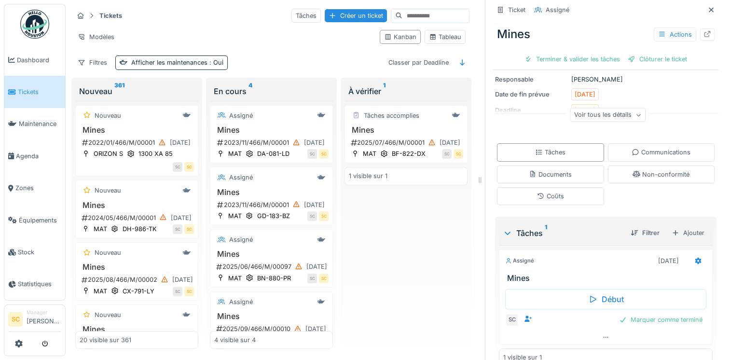
scroll to position [29, 0]
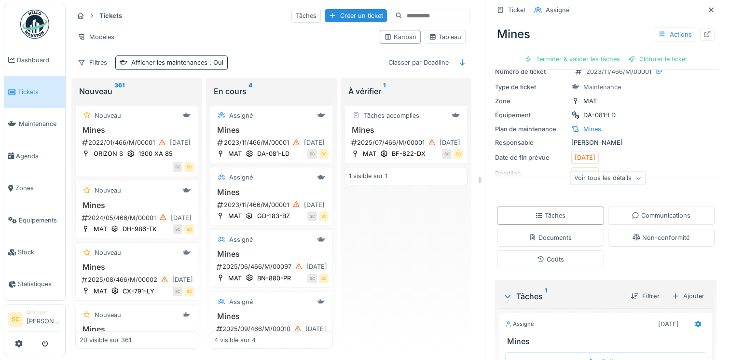
click at [608, 178] on div "Voir tous les détails" at bounding box center [607, 178] width 76 height 14
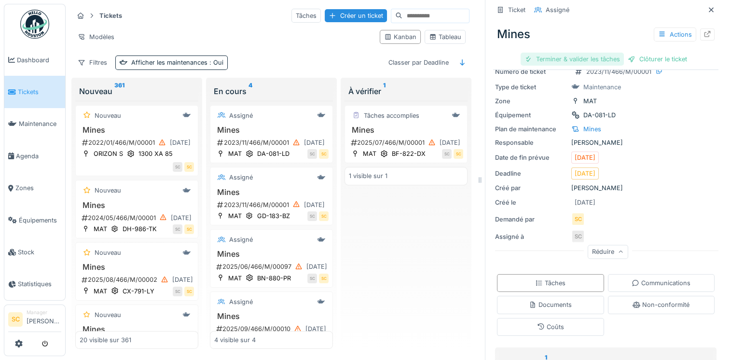
click at [572, 59] on div "Terminer & valider les tâches" at bounding box center [571, 59] width 103 height 13
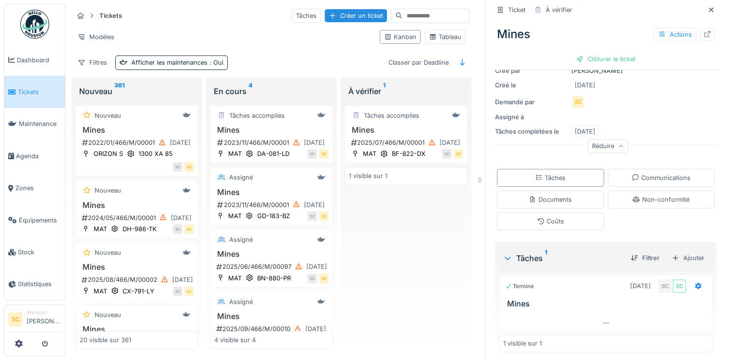
scroll to position [16, 0]
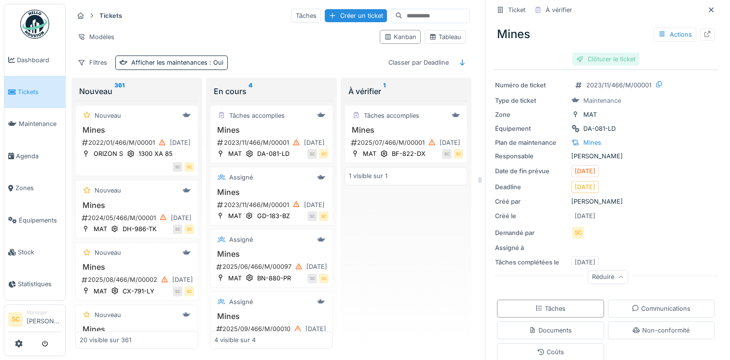
click at [587, 60] on div "Clôturer le ticket" at bounding box center [605, 59] width 67 height 13
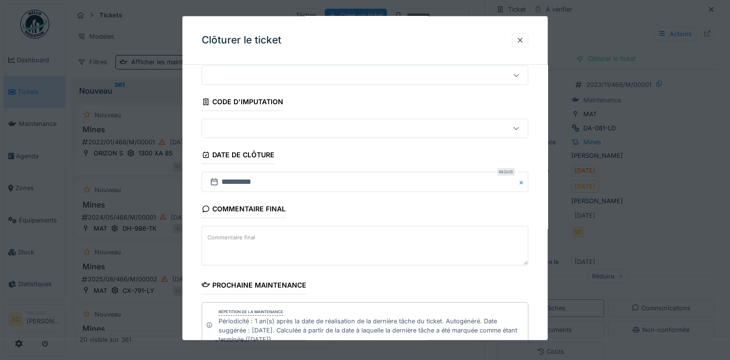
scroll to position [0, 0]
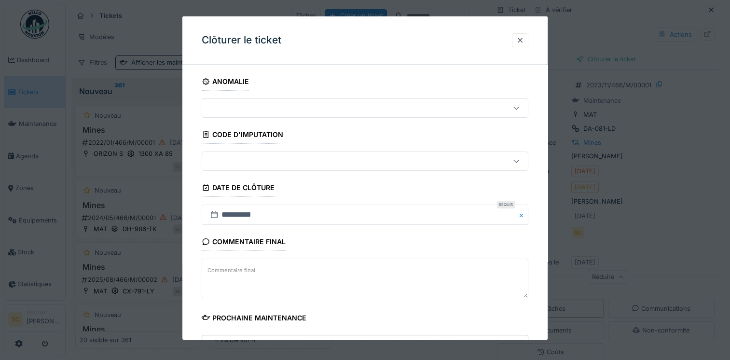
click at [370, 106] on div at bounding box center [345, 108] width 278 height 11
click at [329, 163] on div at bounding box center [345, 161] width 278 height 11
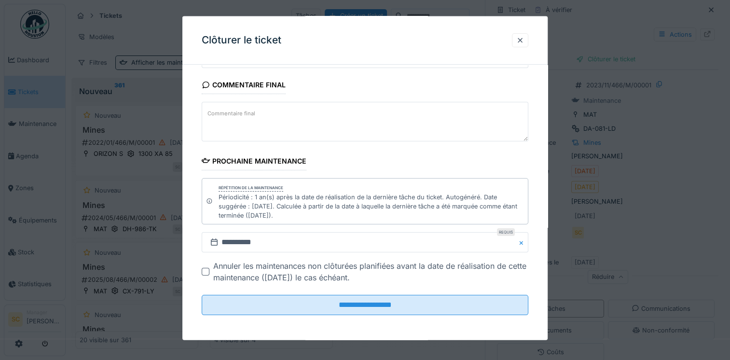
scroll to position [8, 0]
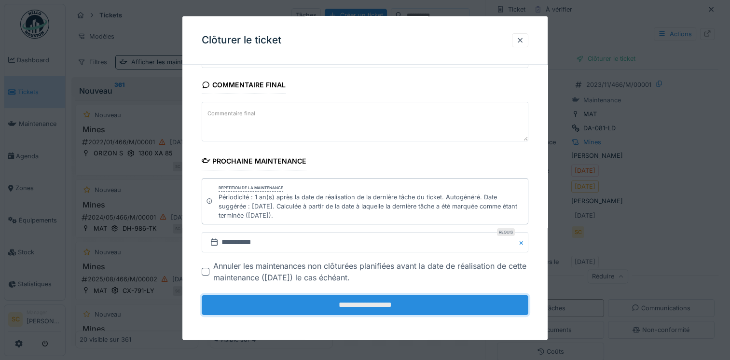
click at [365, 302] on input "**********" at bounding box center [365, 305] width 326 height 20
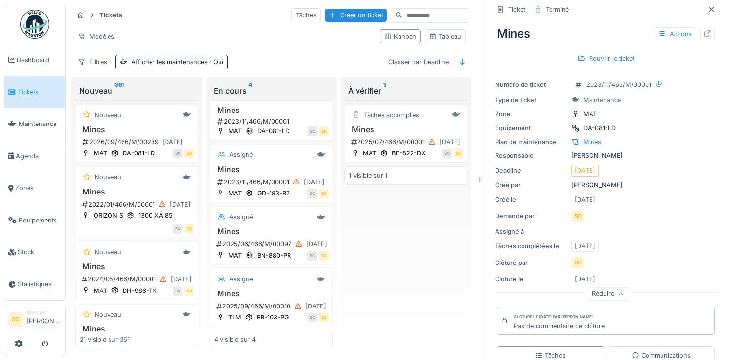
scroll to position [0, 0]
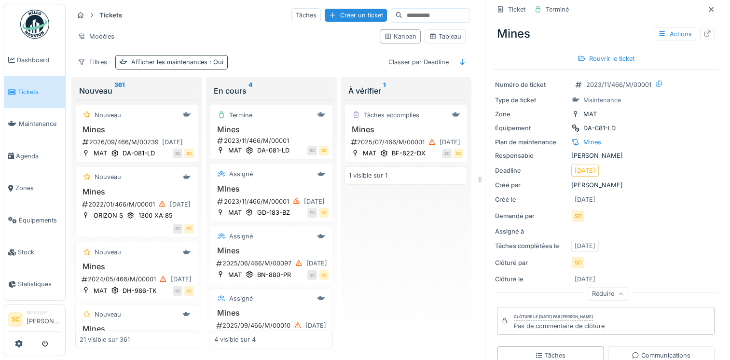
click at [164, 57] on div "Afficher les maintenances : Oui" at bounding box center [177, 61] width 92 height 9
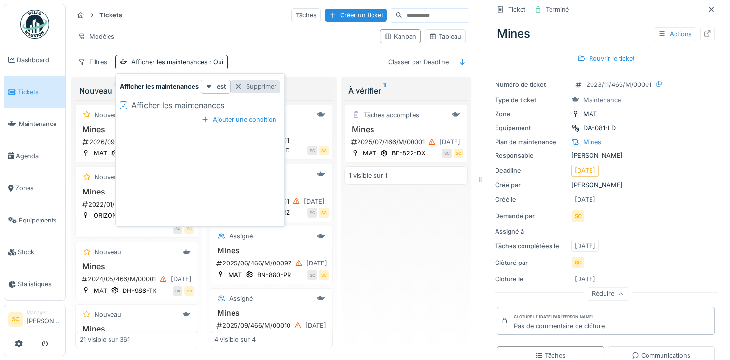
click at [235, 82] on div at bounding box center [238, 86] width 8 height 9
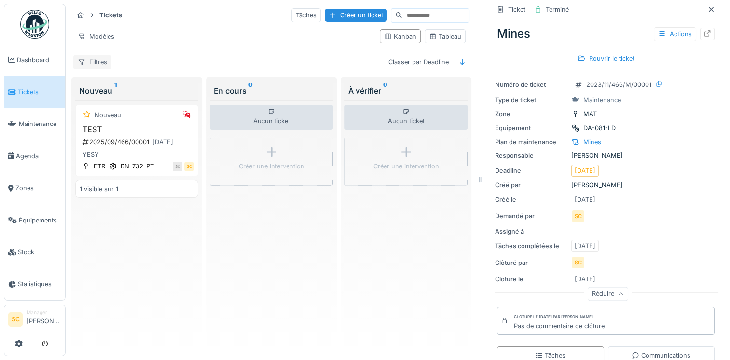
click at [107, 55] on div "Filtres" at bounding box center [92, 62] width 38 height 14
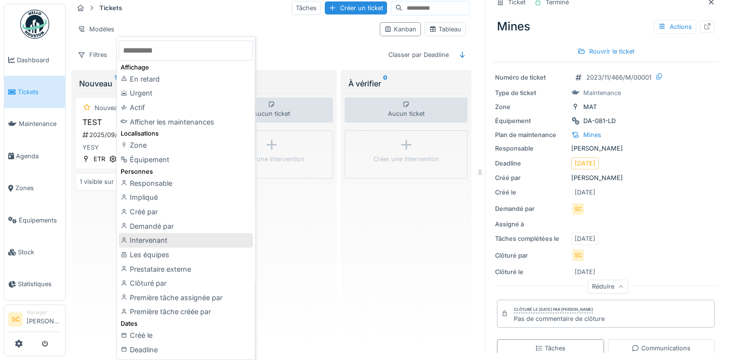
click at [154, 241] on div "Intervenant" at bounding box center [186, 240] width 134 height 14
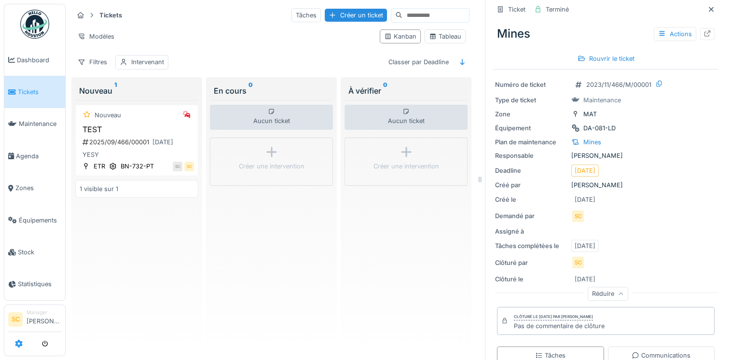
click at [18, 345] on icon at bounding box center [19, 343] width 8 height 8
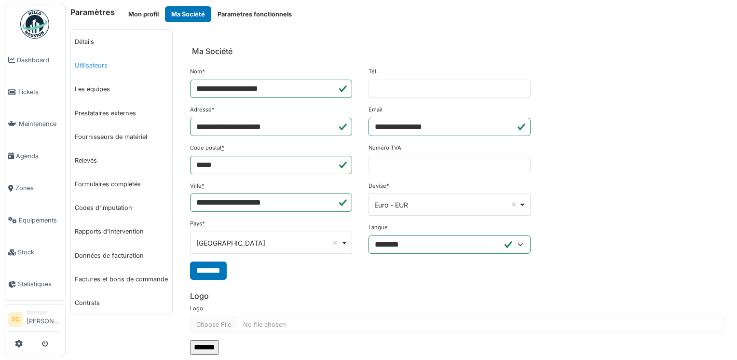
click at [104, 60] on link "Utilisateurs" at bounding box center [121, 66] width 101 height 24
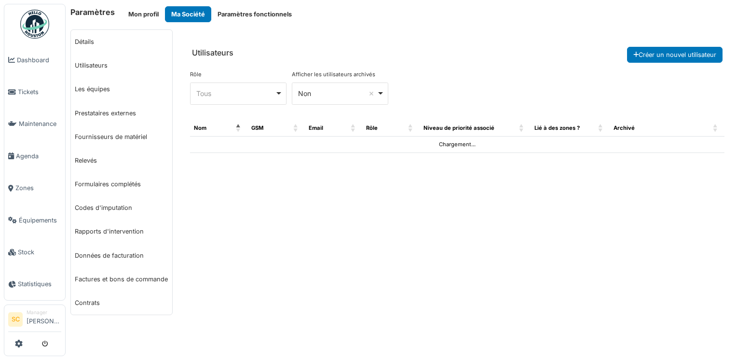
select select "***"
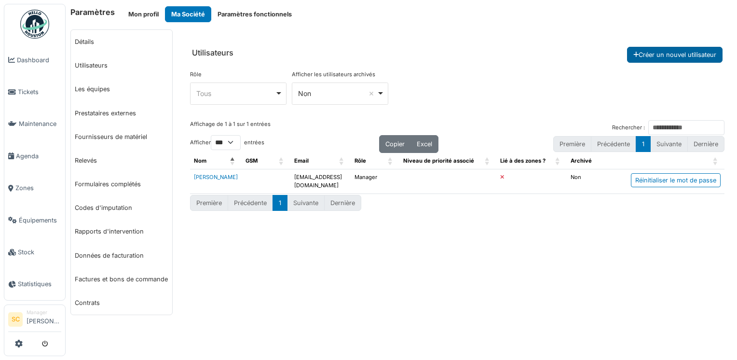
click at [653, 53] on button "Créer un nouvel utilisateur" at bounding box center [674, 55] width 95 height 16
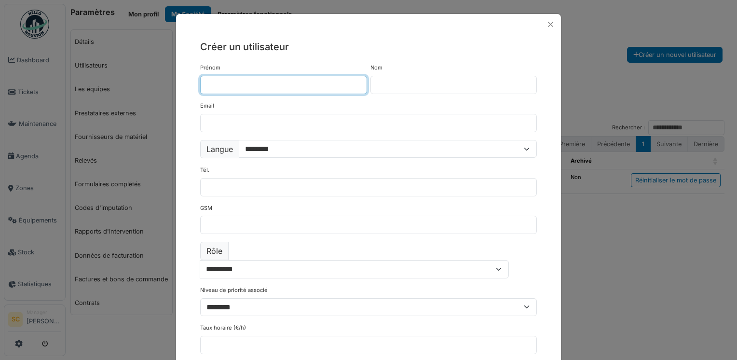
click at [229, 84] on input "Prénom" at bounding box center [283, 85] width 167 height 18
type input "******"
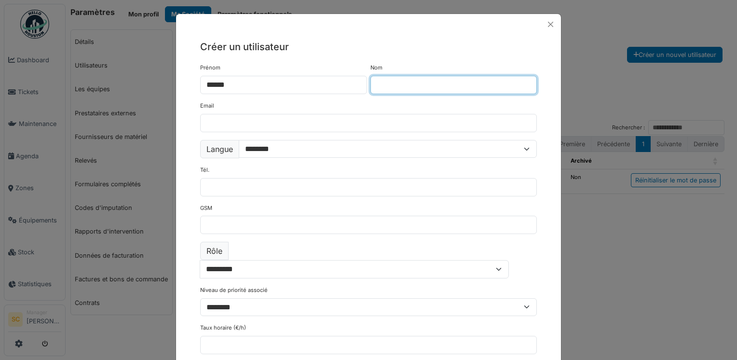
type input "********"
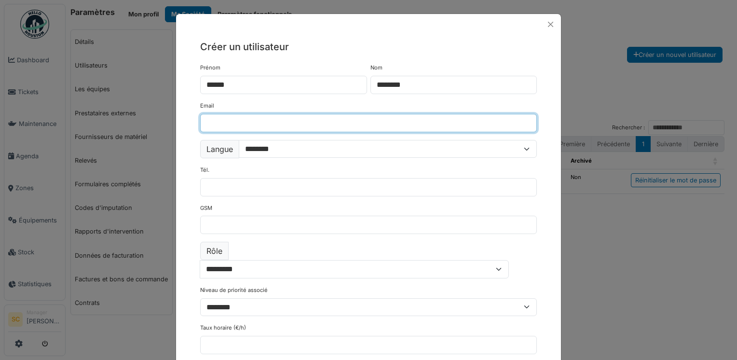
type input "**********"
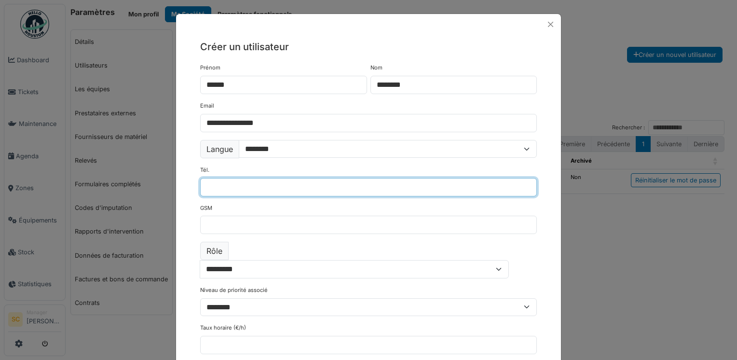
type input "**********"
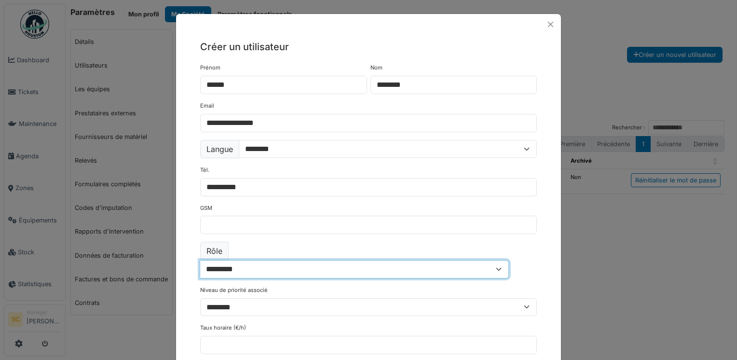
click at [509, 260] on select "**********" at bounding box center [354, 269] width 309 height 18
select select "**********"
click at [224, 260] on select "**********" at bounding box center [354, 269] width 309 height 18
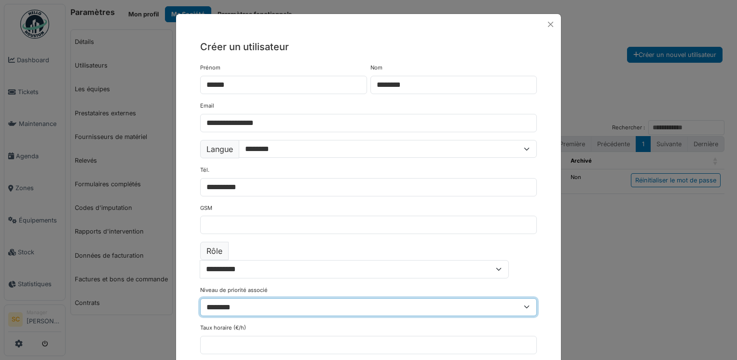
click at [395, 298] on select "******** * * *" at bounding box center [368, 307] width 337 height 18
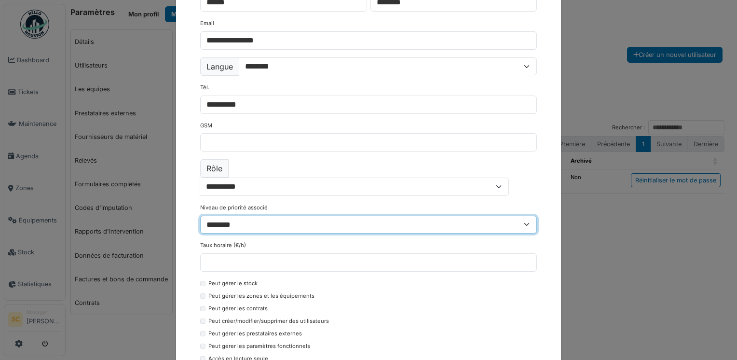
scroll to position [125, 0]
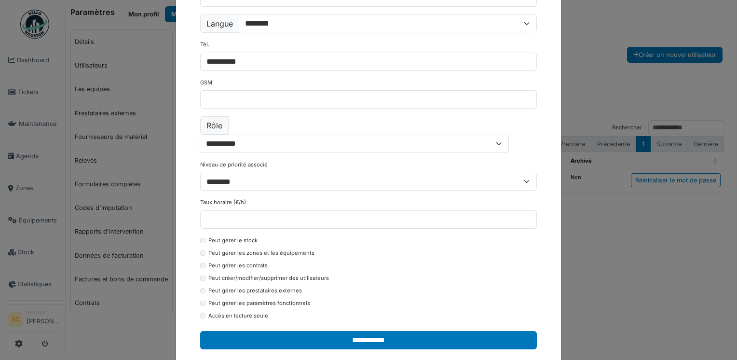
click at [200, 249] on div "Peut gérer les zones et les équipements" at bounding box center [368, 255] width 337 height 12
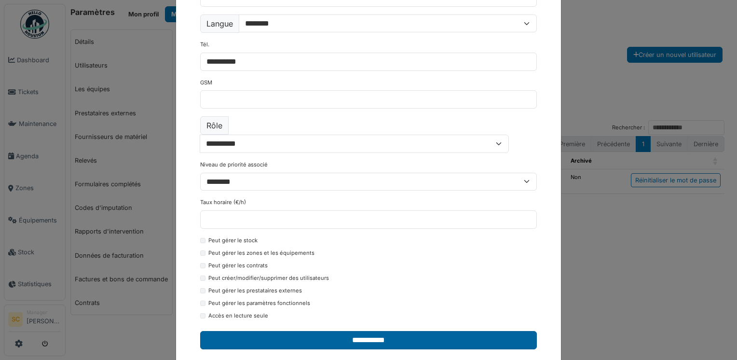
click at [338, 331] on input "**********" at bounding box center [368, 340] width 337 height 18
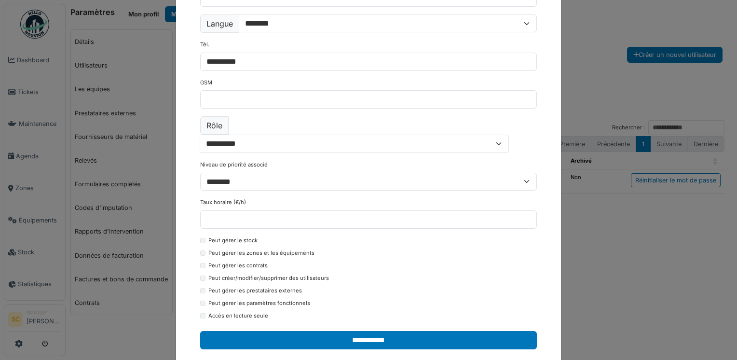
select select "***"
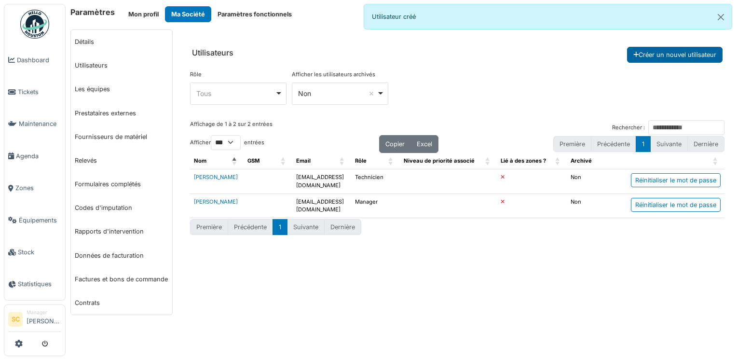
click at [653, 52] on button "Créer un nouvel utilisateur" at bounding box center [674, 55] width 95 height 16
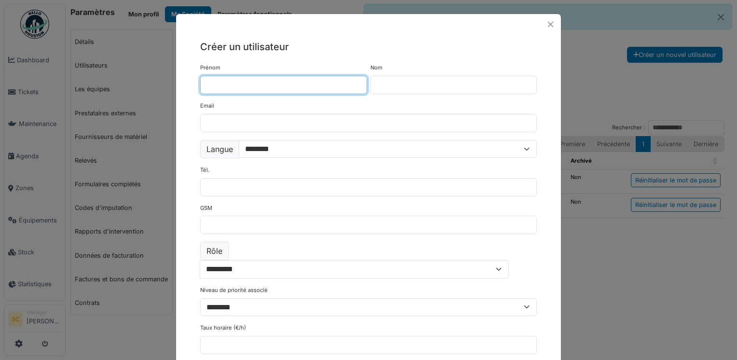
click at [242, 83] on input "Prénom" at bounding box center [283, 85] width 167 height 18
type input "****"
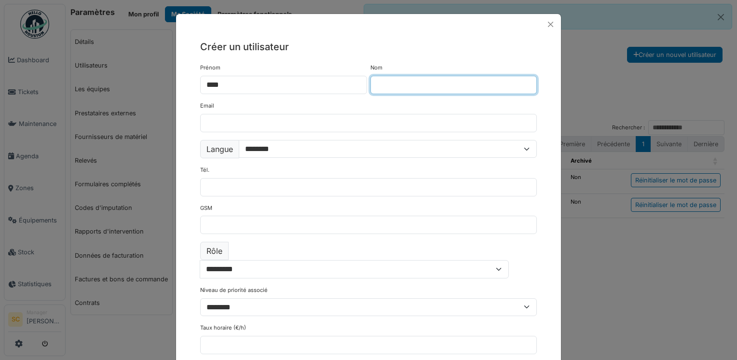
type input "*****"
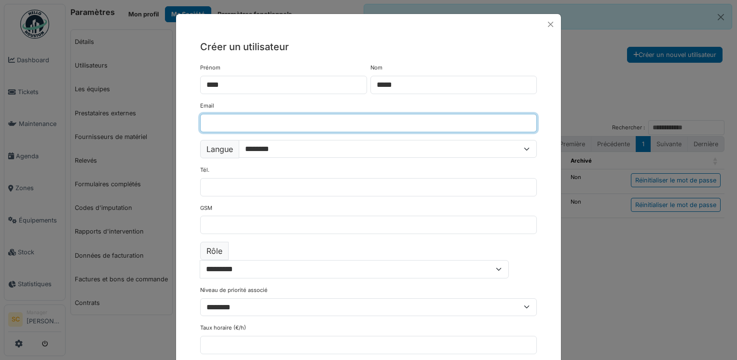
type input "**********"
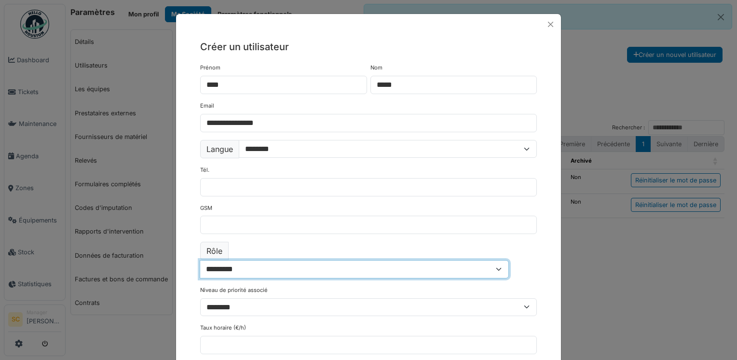
click at [260, 260] on select "**********" at bounding box center [354, 269] width 309 height 18
select select "**********"
click at [224, 260] on select "**********" at bounding box center [354, 269] width 309 height 18
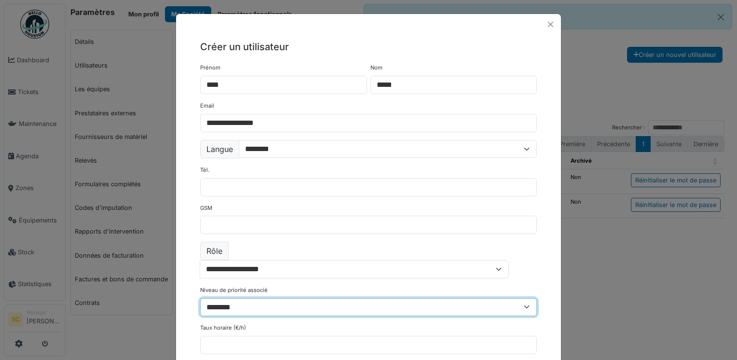
click at [519, 298] on select "******** * * *" at bounding box center [368, 307] width 337 height 18
click at [517, 298] on select "******** * * *" at bounding box center [368, 307] width 337 height 18
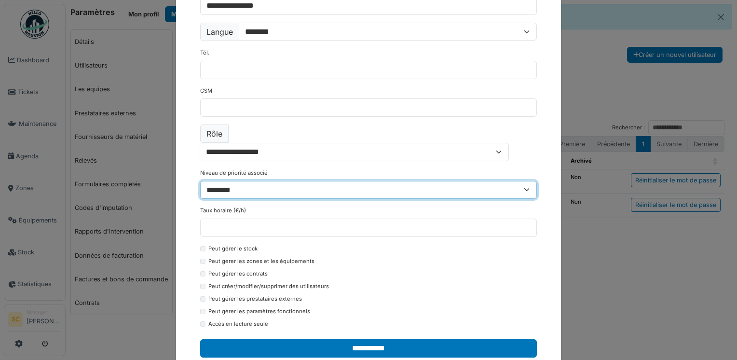
scroll to position [118, 0]
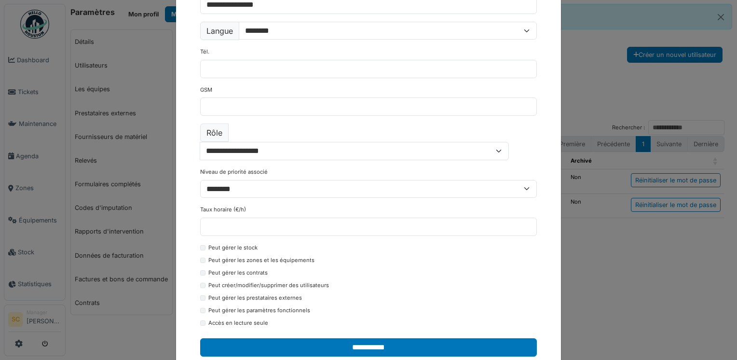
click at [202, 306] on div "Peut gérer les paramètres fonctionnels" at bounding box center [368, 312] width 337 height 12
click at [201, 281] on div "Peut créer/modifier/supprimer des utilisateurs" at bounding box center [368, 287] width 337 height 12
click at [202, 256] on div "Peut gérer les zones et les équipements" at bounding box center [368, 262] width 337 height 12
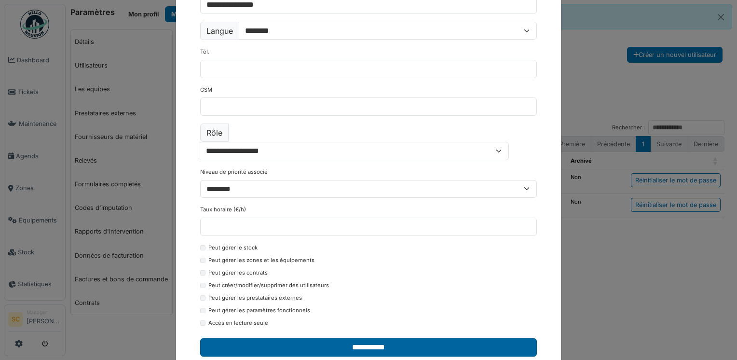
click at [350, 338] on input "**********" at bounding box center [368, 347] width 337 height 18
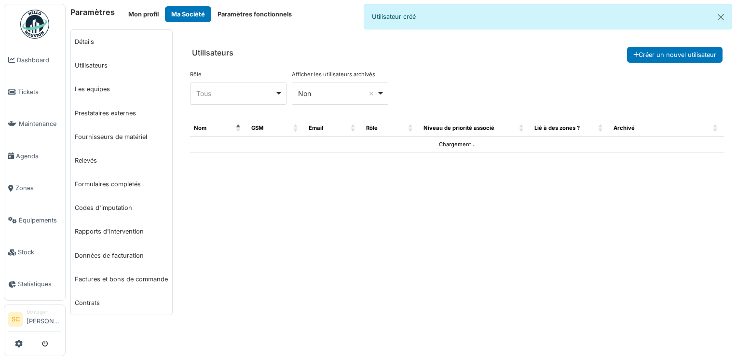
select select "***"
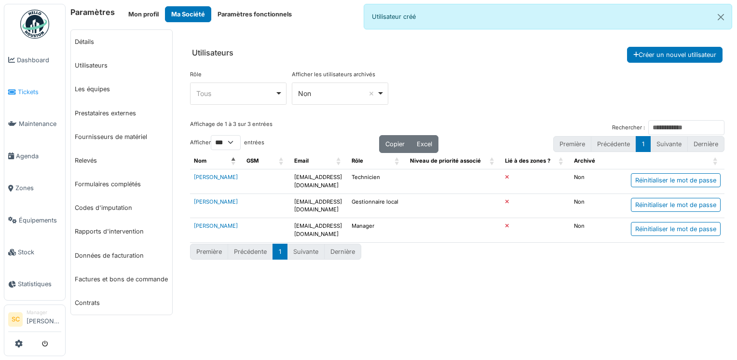
click at [15, 89] on icon at bounding box center [12, 92] width 8 height 7
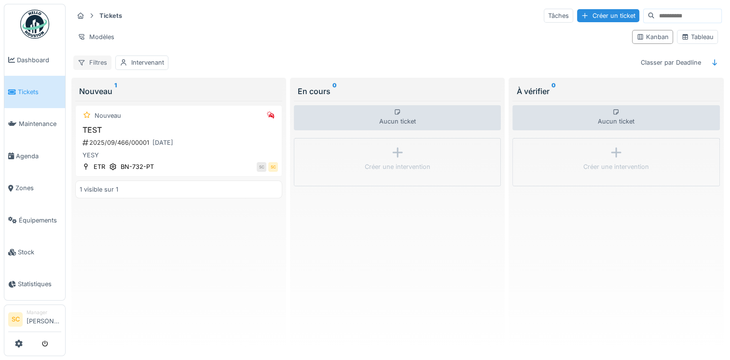
click at [100, 59] on div "Filtres" at bounding box center [92, 62] width 38 height 14
click at [316, 36] on div "Modèles" at bounding box center [348, 37] width 551 height 14
click at [153, 59] on div "Intervenant" at bounding box center [147, 62] width 33 height 9
click at [101, 61] on div "Filtres" at bounding box center [92, 62] width 38 height 14
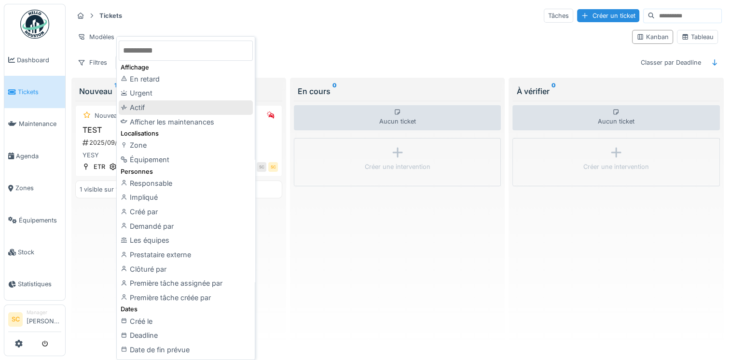
click at [183, 107] on div "Actif" at bounding box center [186, 107] width 134 height 14
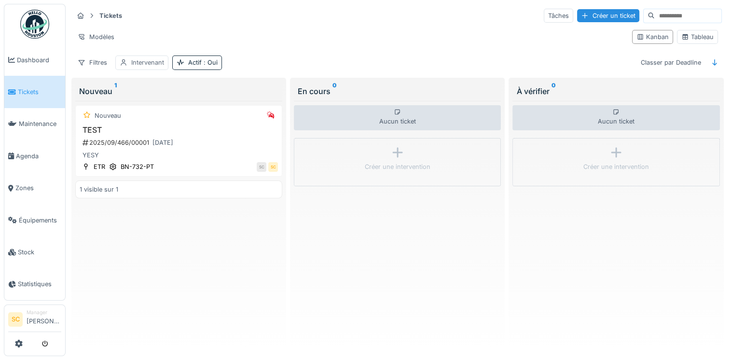
click at [163, 64] on div "Intervenant" at bounding box center [147, 62] width 33 height 9
click at [219, 88] on div "Supprimer" at bounding box center [212, 87] width 50 height 13
click at [146, 59] on span ": Oui" at bounding box center [153, 62] width 16 height 7
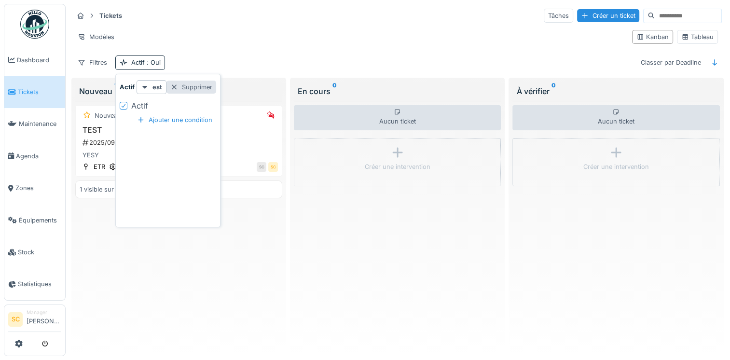
click at [193, 88] on div "Supprimer" at bounding box center [191, 87] width 50 height 13
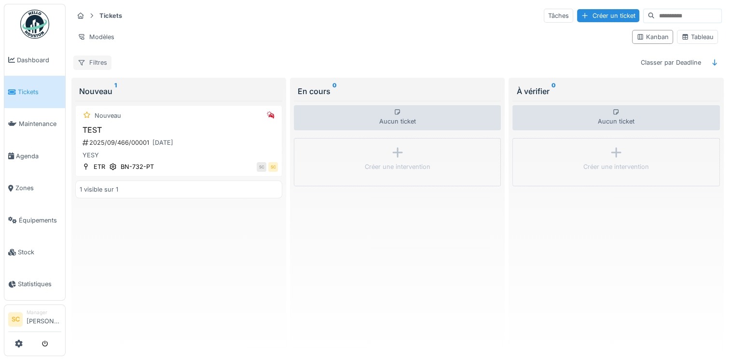
click at [97, 59] on div "Filtres" at bounding box center [92, 62] width 38 height 14
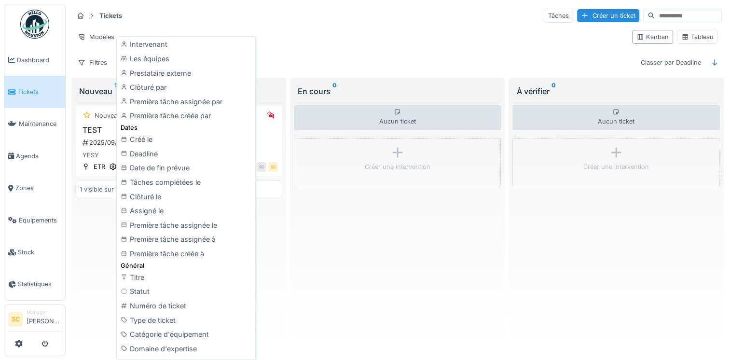
scroll to position [209, 0]
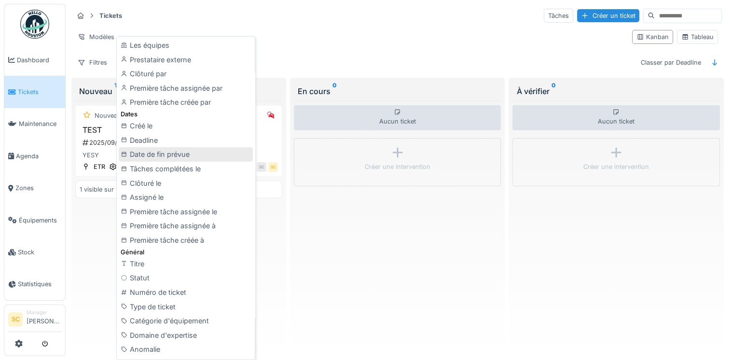
drag, startPoint x: 149, startPoint y: 138, endPoint x: 148, endPoint y: 148, distance: 9.7
click at [148, 148] on div "Affichage En retard Urgent Actif Afficher les maintenances Localisations Zone É…" at bounding box center [186, 201] width 134 height 740
click at [148, 148] on div "Date de fin prévue" at bounding box center [186, 154] width 134 height 14
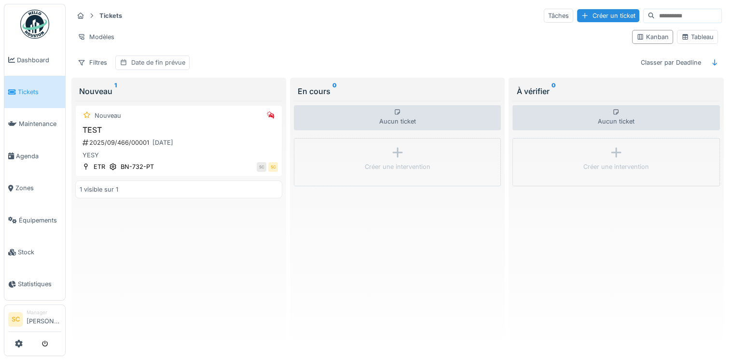
click at [183, 63] on div "Date de fin prévue" at bounding box center [158, 62] width 54 height 9
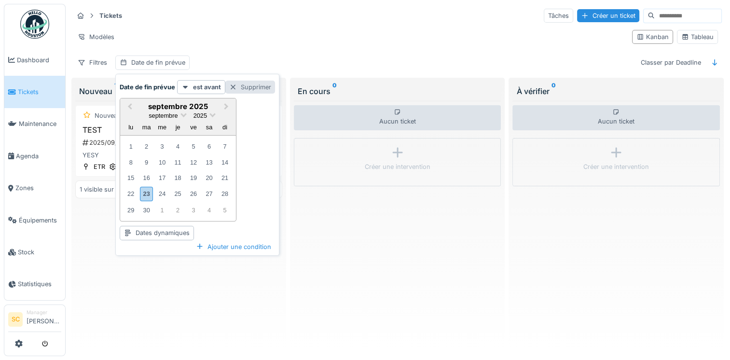
click at [263, 88] on div "Supprimer" at bounding box center [250, 87] width 50 height 13
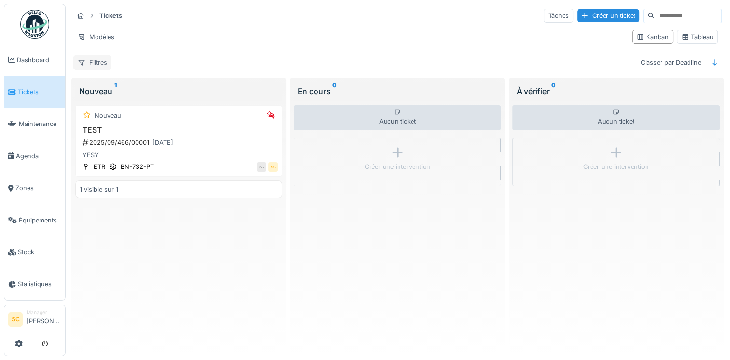
click at [85, 60] on div "Filtres" at bounding box center [92, 62] width 38 height 14
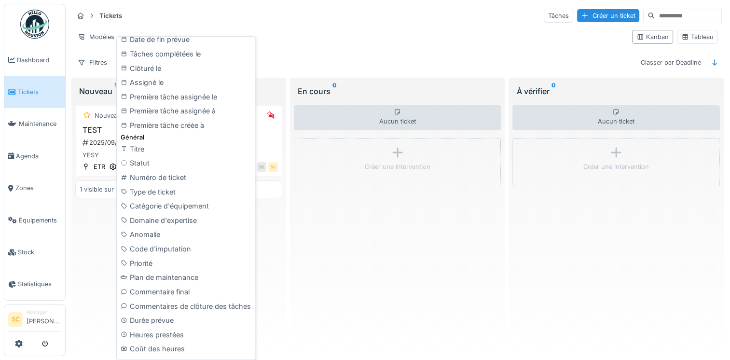
scroll to position [336, 0]
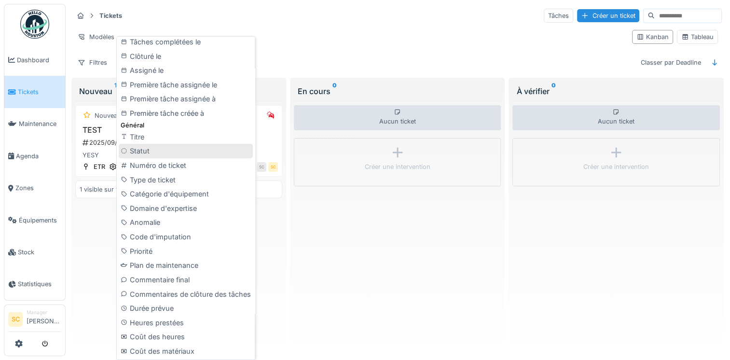
click at [145, 149] on div "Statut" at bounding box center [186, 151] width 134 height 14
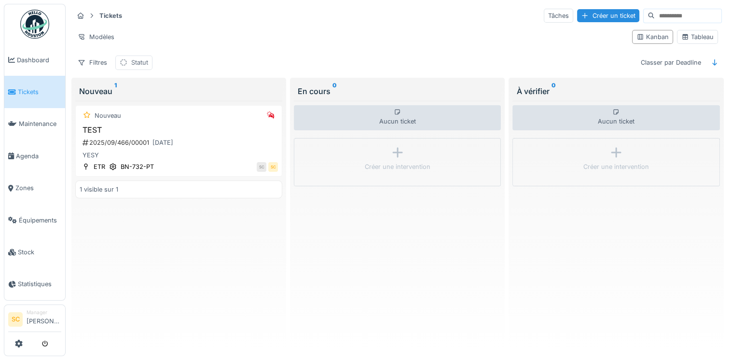
click at [137, 61] on div "Statut" at bounding box center [139, 62] width 17 height 9
click at [195, 87] on div "Supprimer" at bounding box center [195, 87] width 50 height 13
click at [31, 121] on span "Maintenance" at bounding box center [40, 123] width 42 height 9
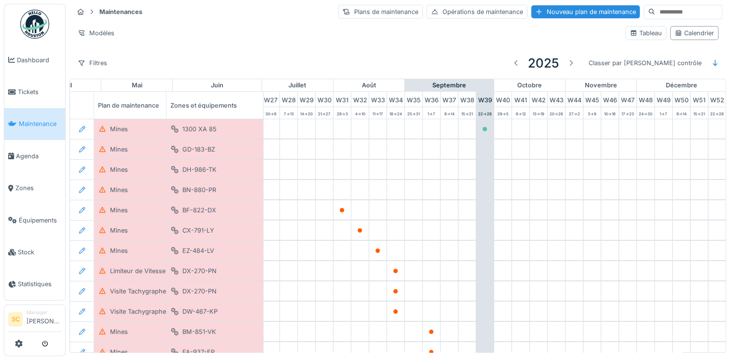
scroll to position [0, 505]
click at [25, 88] on span "Tickets" at bounding box center [39, 91] width 43 height 9
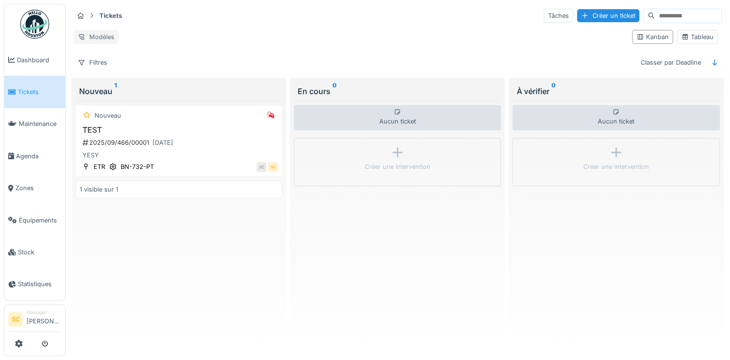
click at [104, 32] on div "Modèles" at bounding box center [95, 37] width 45 height 14
click at [112, 18] on strong "Tickets" at bounding box center [110, 15] width 30 height 9
click at [89, 61] on div "Filtres" at bounding box center [92, 62] width 38 height 14
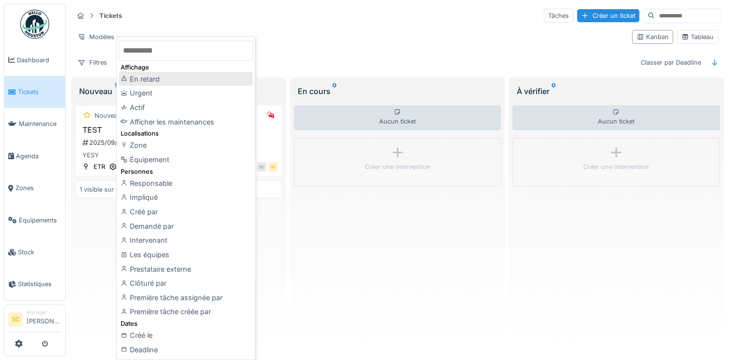
click at [140, 81] on div "En retard" at bounding box center [186, 79] width 134 height 14
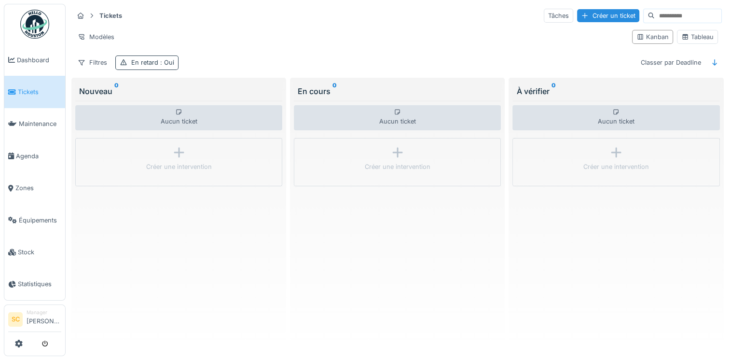
click at [164, 59] on span ": Oui" at bounding box center [166, 62] width 16 height 7
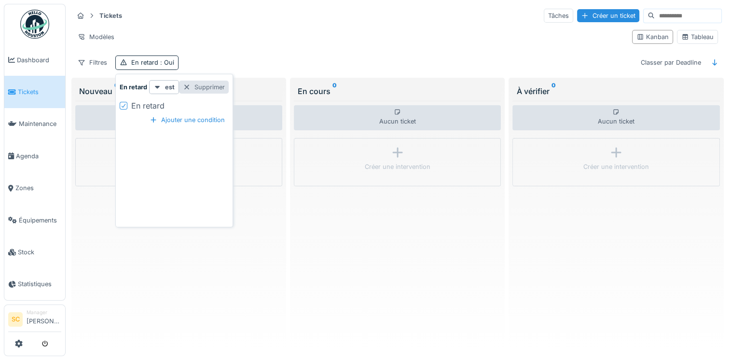
click at [204, 87] on div "Supprimer" at bounding box center [204, 87] width 50 height 13
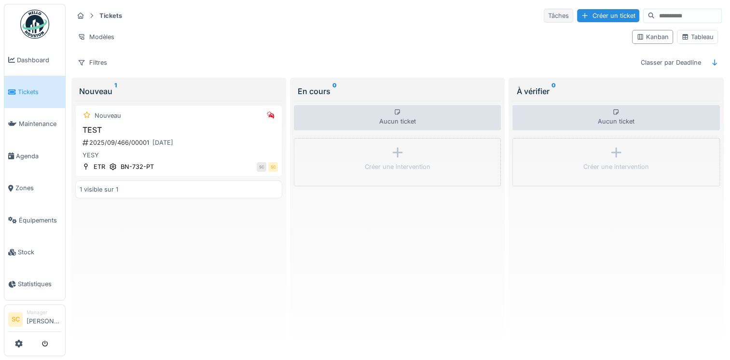
click at [543, 17] on div "Tâches" at bounding box center [557, 16] width 29 height 14
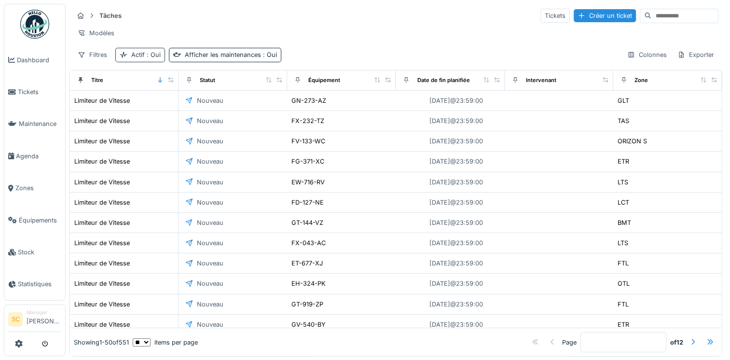
click at [143, 59] on div "Actif : Oui" at bounding box center [145, 54] width 29 height 9
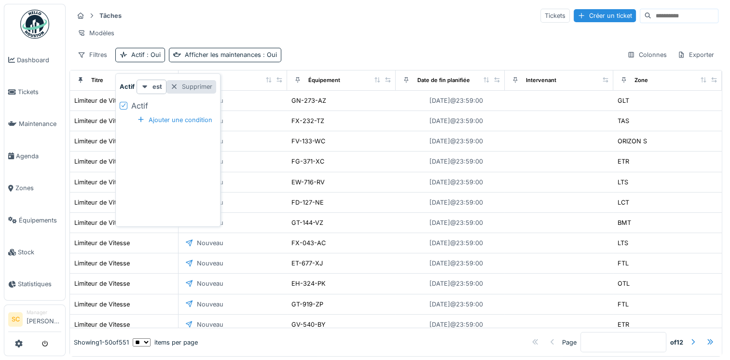
click at [188, 87] on div "Supprimer" at bounding box center [191, 86] width 50 height 13
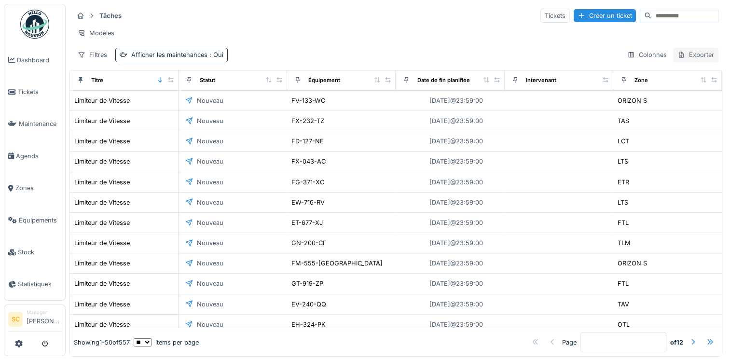
click at [687, 61] on div "Exporter" at bounding box center [695, 55] width 45 height 14
click at [684, 100] on div "Export PDF" at bounding box center [688, 97] width 54 height 14
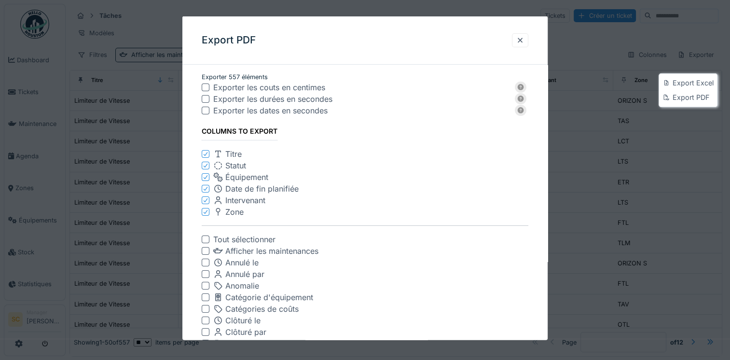
click at [351, 202] on div "Intervenant" at bounding box center [370, 200] width 315 height 12
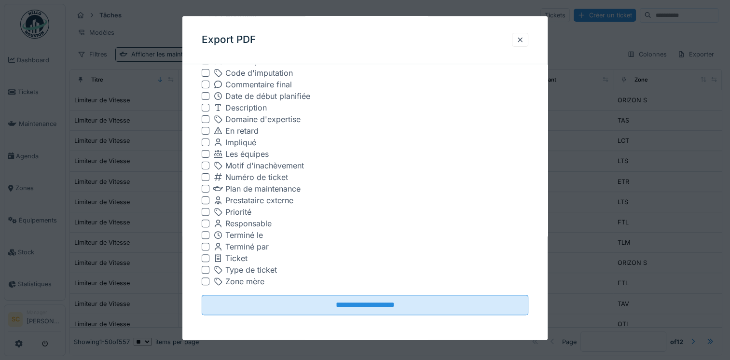
scroll to position [271, 0]
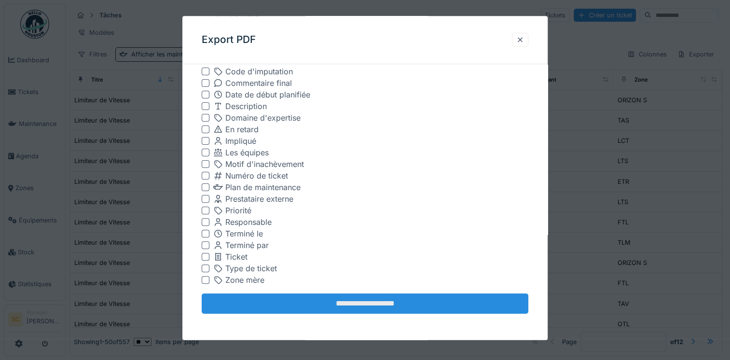
click at [366, 299] on input "**********" at bounding box center [365, 304] width 326 height 20
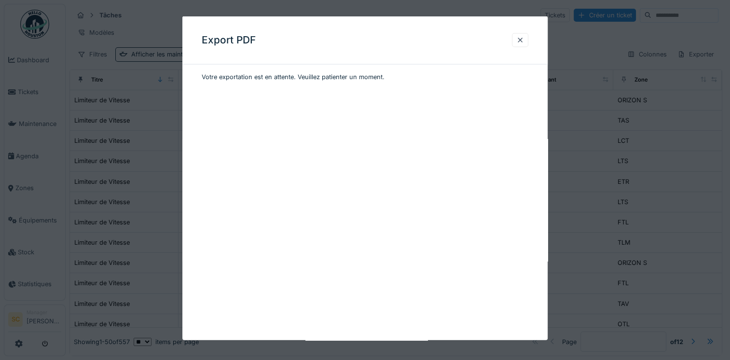
scroll to position [0, 0]
